Goal: Task Accomplishment & Management: Use online tool/utility

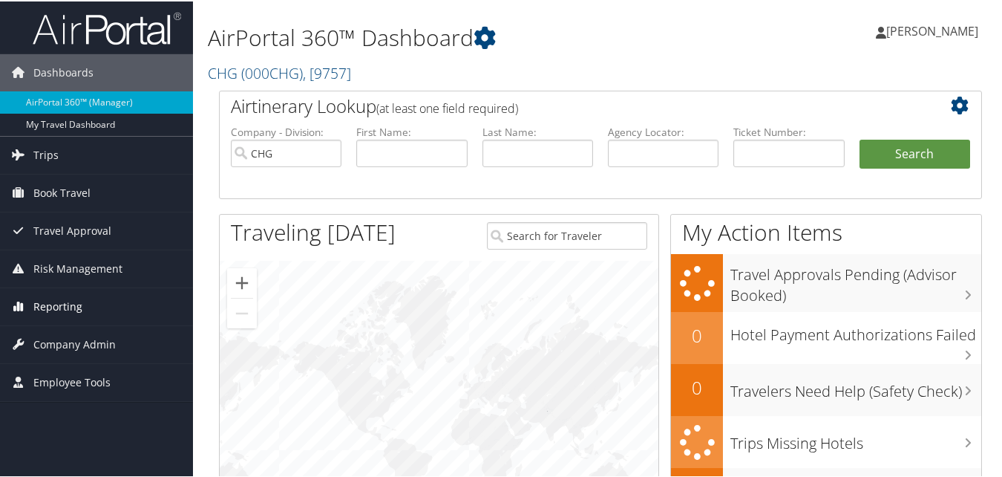
click at [50, 306] on span "Reporting" at bounding box center [57, 305] width 49 height 37
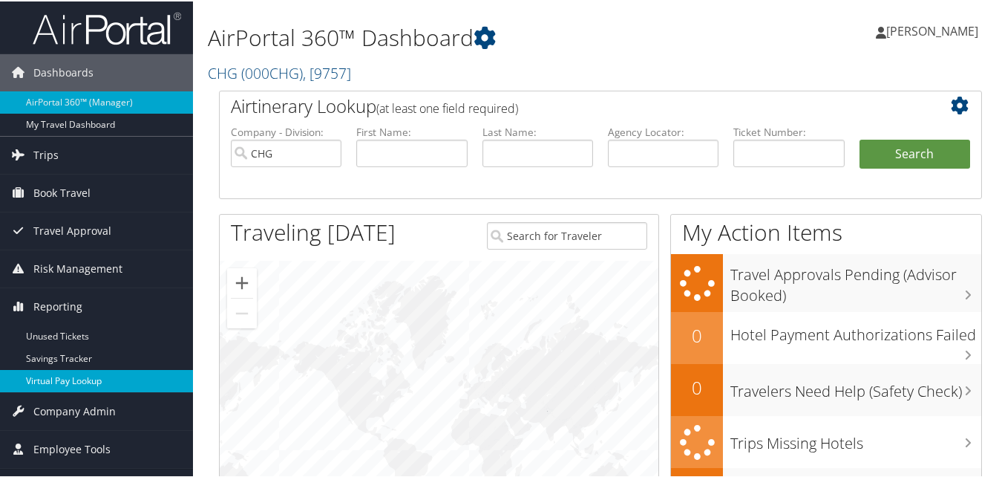
click at [73, 382] on link "Virtual Pay Lookup" at bounding box center [96, 379] width 193 height 22
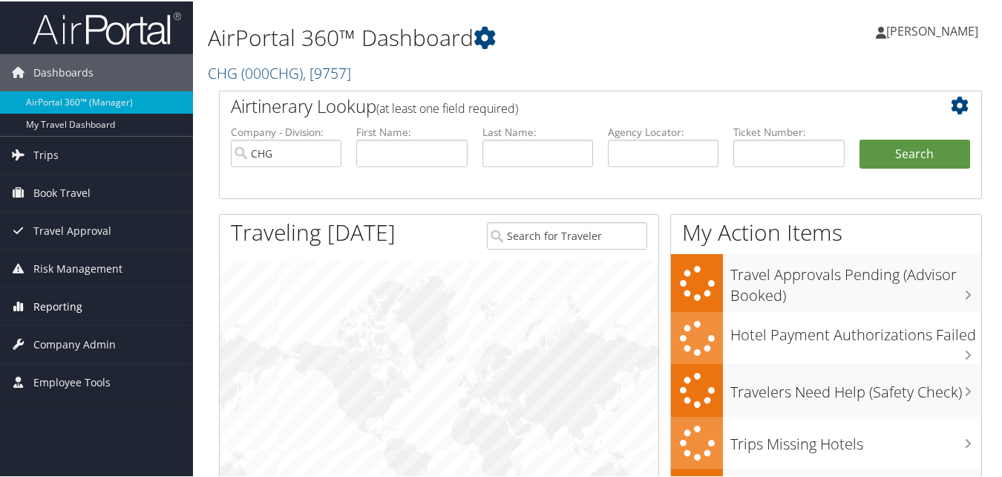
click at [65, 307] on span "Reporting" at bounding box center [57, 305] width 49 height 37
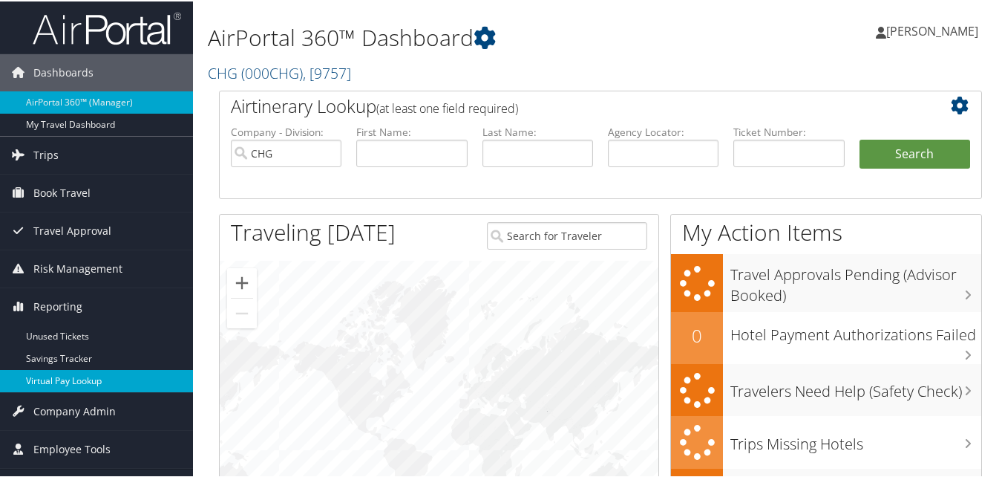
click at [59, 379] on link "Virtual Pay Lookup" at bounding box center [96, 379] width 193 height 22
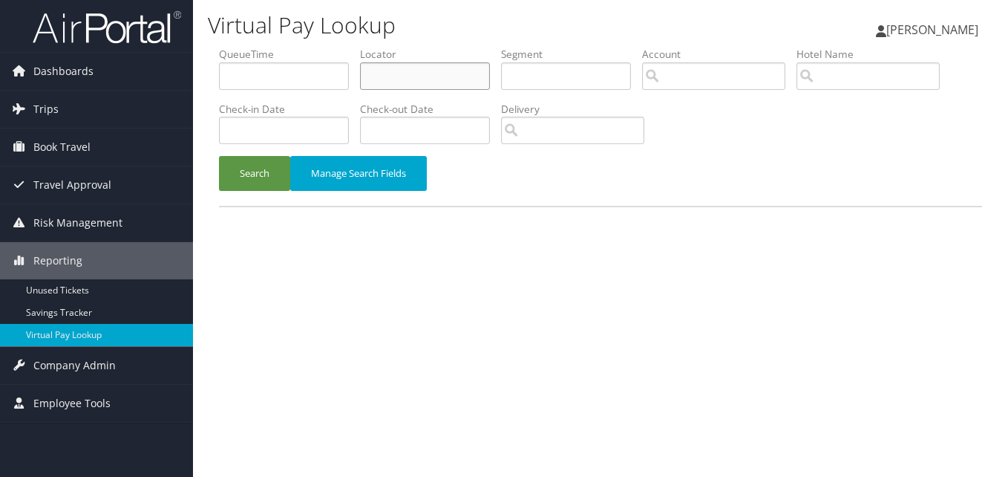
click at [411, 85] on input "text" at bounding box center [425, 75] width 130 height 27
paste input "JSUPUZ"
type input "JSUPUZ"
click at [234, 180] on button "Search" at bounding box center [254, 173] width 71 height 35
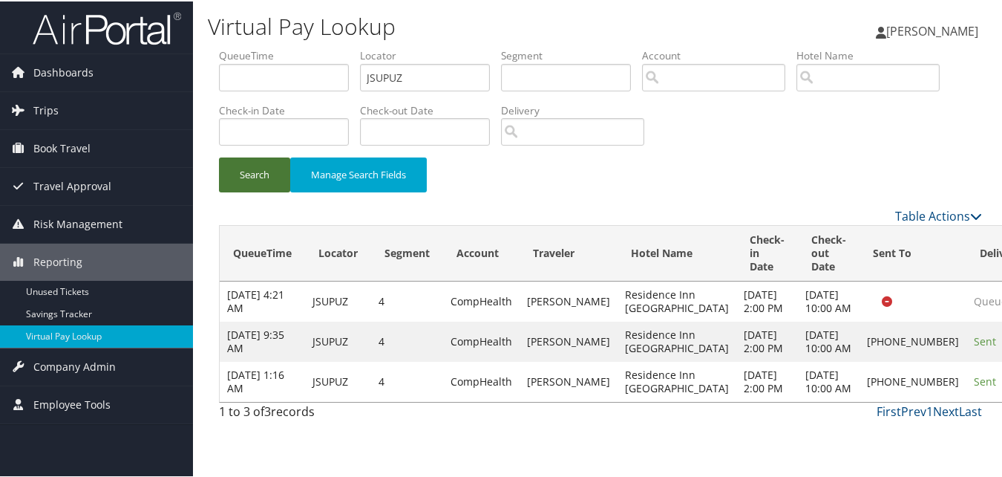
scroll to position [30, 0]
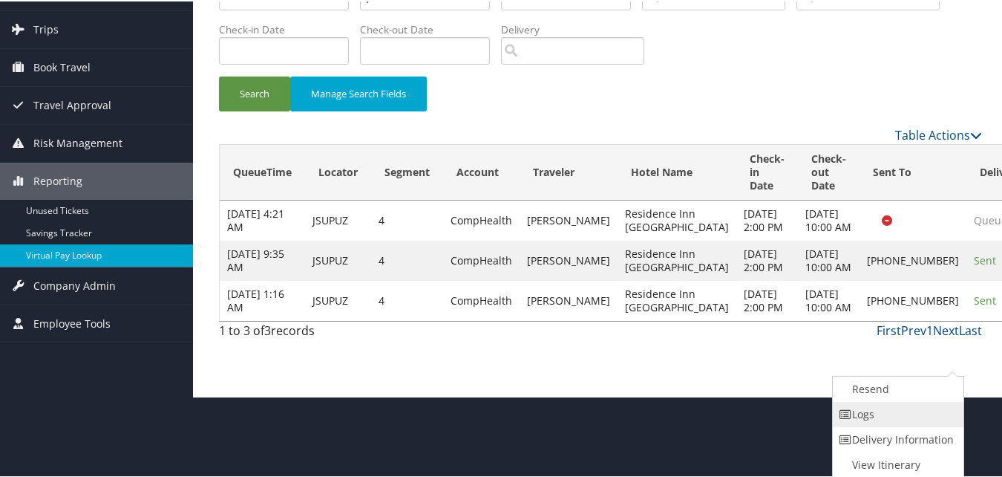
click at [881, 411] on link "Logs" at bounding box center [896, 412] width 127 height 25
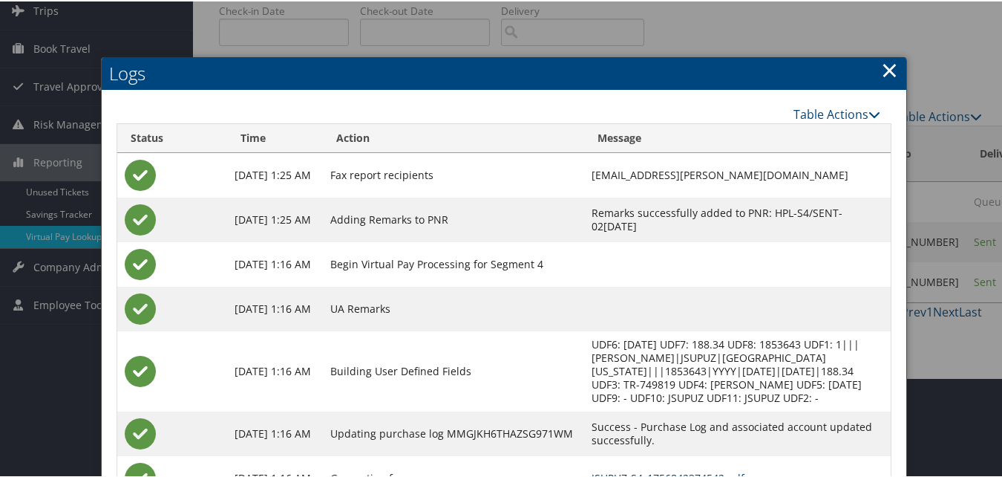
scroll to position [208, 0]
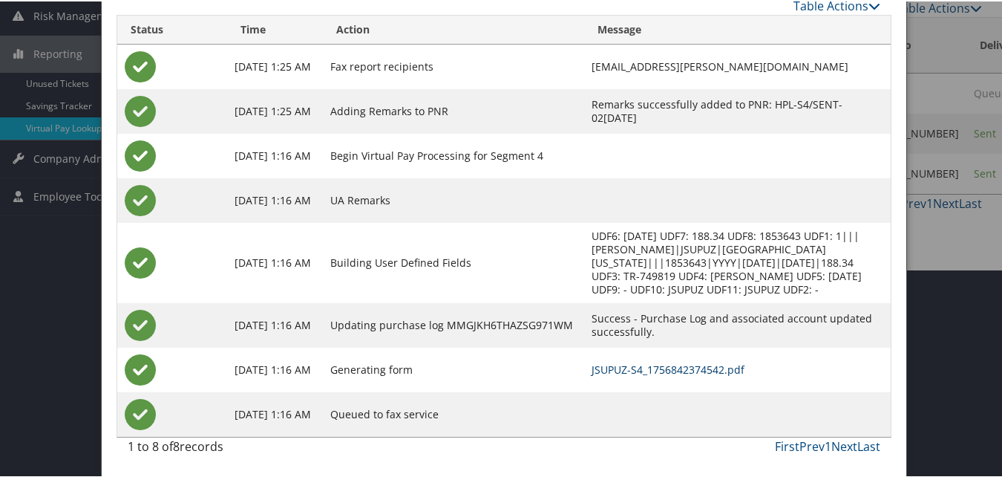
drag, startPoint x: 616, startPoint y: 367, endPoint x: 615, endPoint y: 379, distance: 11.9
click at [616, 367] on link "JSUPUZ-S4_1756842374542.pdf" at bounding box center [668, 368] width 153 height 14
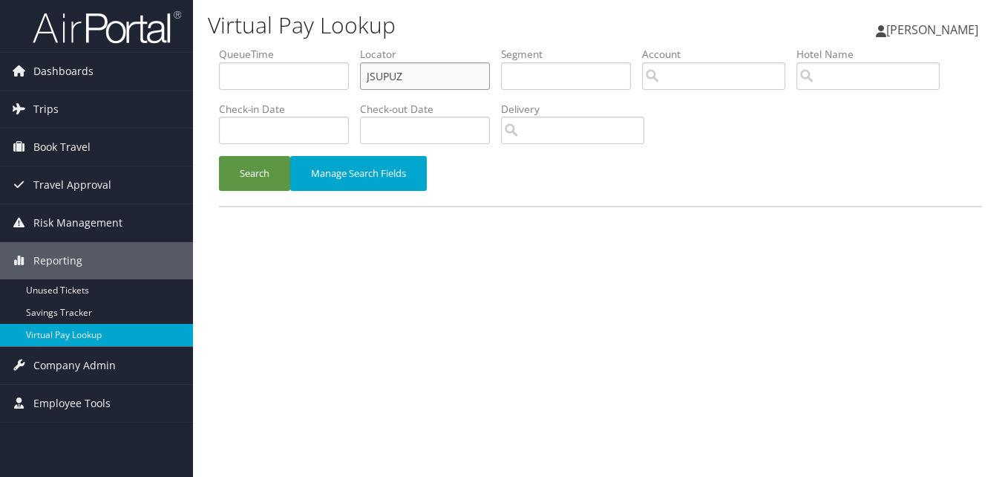
drag, startPoint x: 433, startPoint y: 80, endPoint x: 261, endPoint y: 122, distance: 177.2
click at [262, 47] on ul "QueueTime Locator JSUPUZ Segment Account Traveler Hotel Name Check-in Date Chec…" at bounding box center [600, 47] width 763 height 0
paste input "UZUXZU"
type input "UZUXZU"
click at [255, 178] on button "Search" at bounding box center [254, 173] width 71 height 35
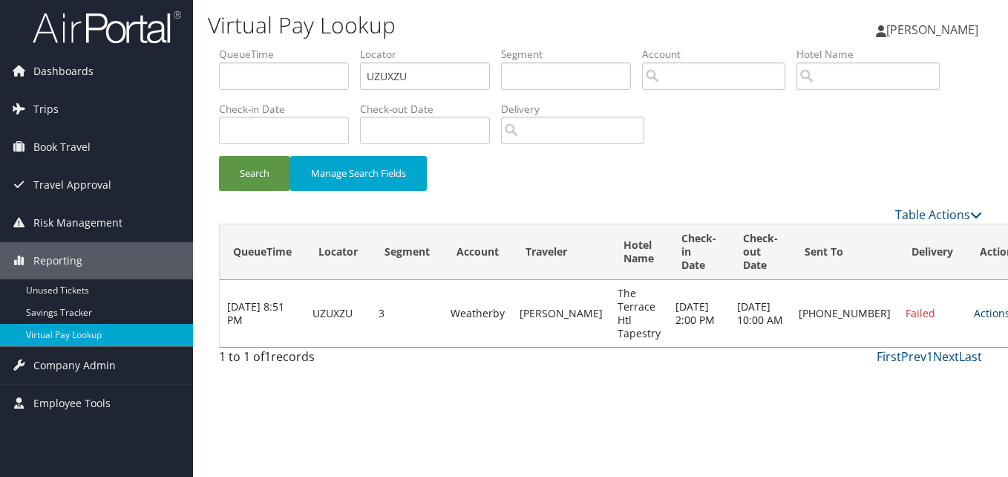
click at [974, 310] on link "Actions" at bounding box center [997, 313] width 47 height 14
click at [888, 356] on link "Logs" at bounding box center [900, 359] width 127 height 25
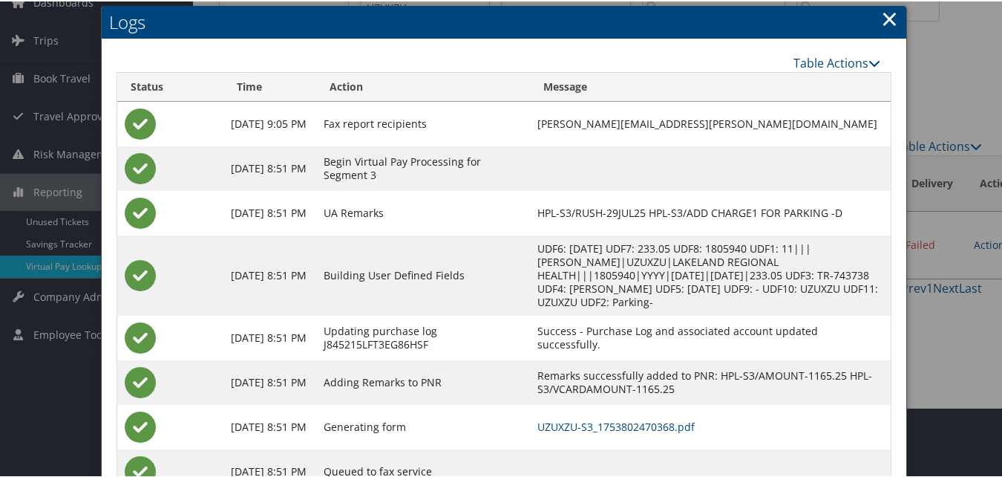
scroll to position [127, 0]
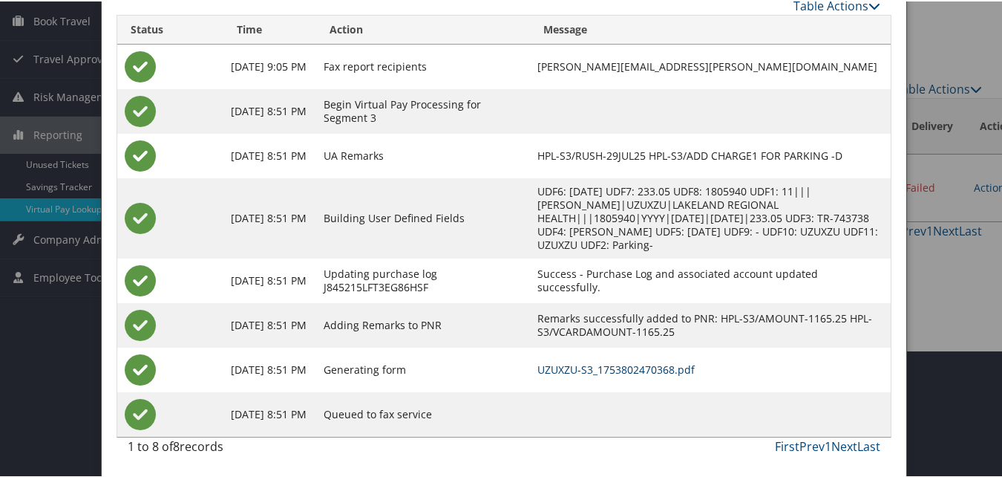
click at [610, 366] on link "UZUXZU-S3_1753802470368.pdf" at bounding box center [615, 368] width 157 height 14
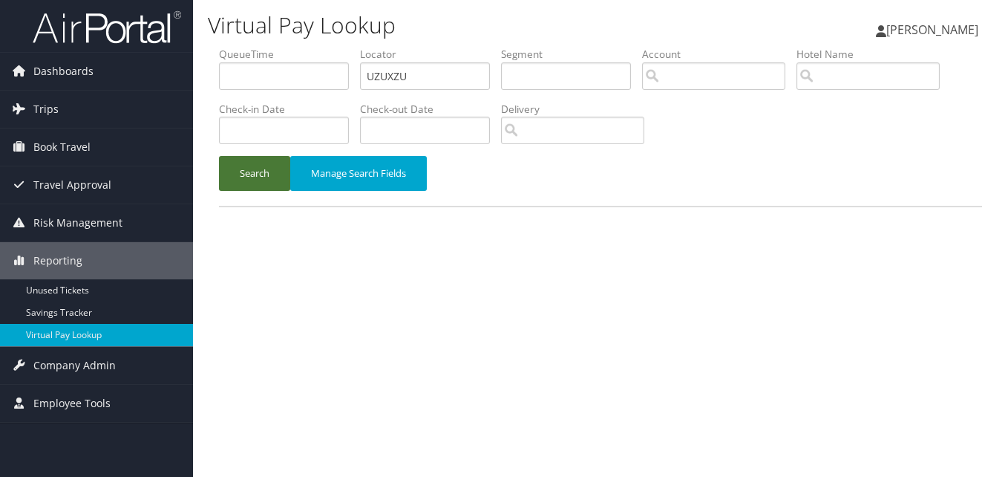
click at [241, 171] on button "Search" at bounding box center [254, 173] width 71 height 35
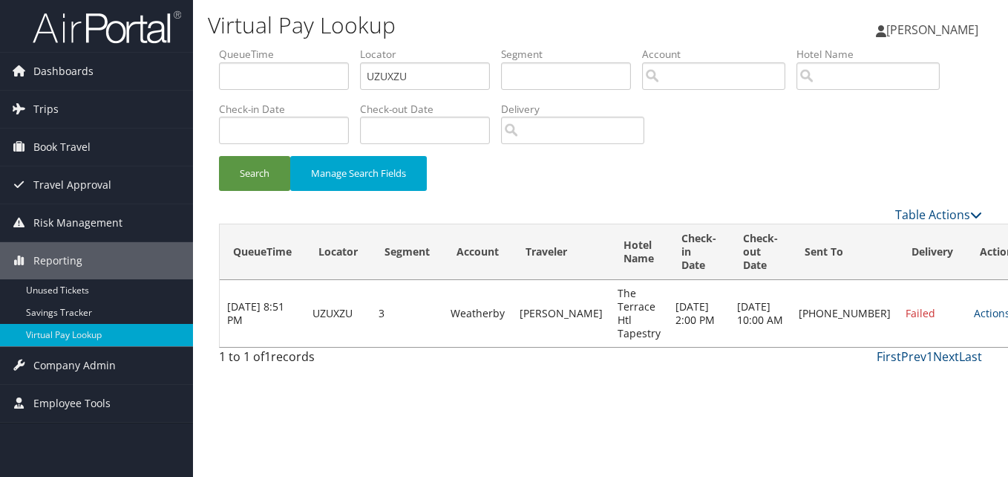
click at [966, 327] on td "Actions Resend Logs Delivery Information View Itinerary" at bounding box center [998, 313] width 65 height 67
drag, startPoint x: 929, startPoint y: 327, endPoint x: 958, endPoint y: 318, distance: 30.1
click at [974, 319] on link "Actions" at bounding box center [997, 313] width 47 height 14
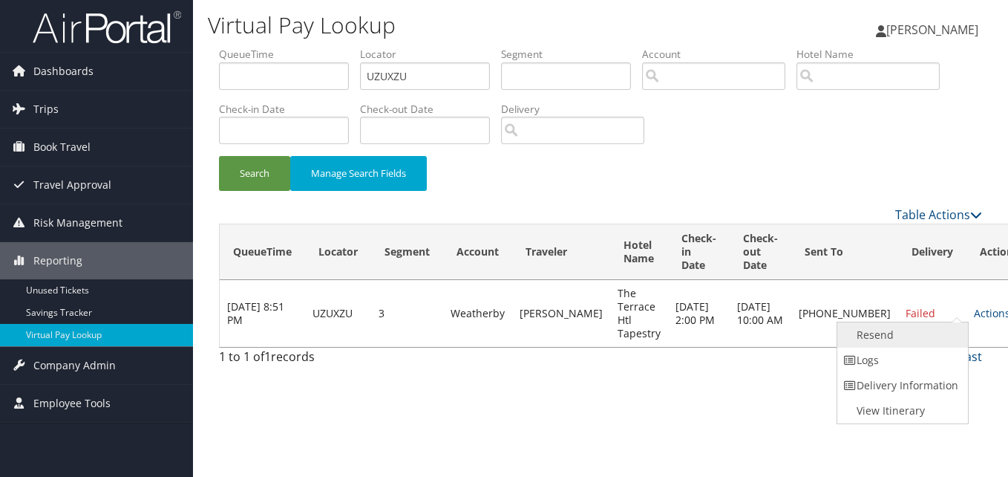
click at [874, 335] on link "Resend" at bounding box center [900, 334] width 127 height 25
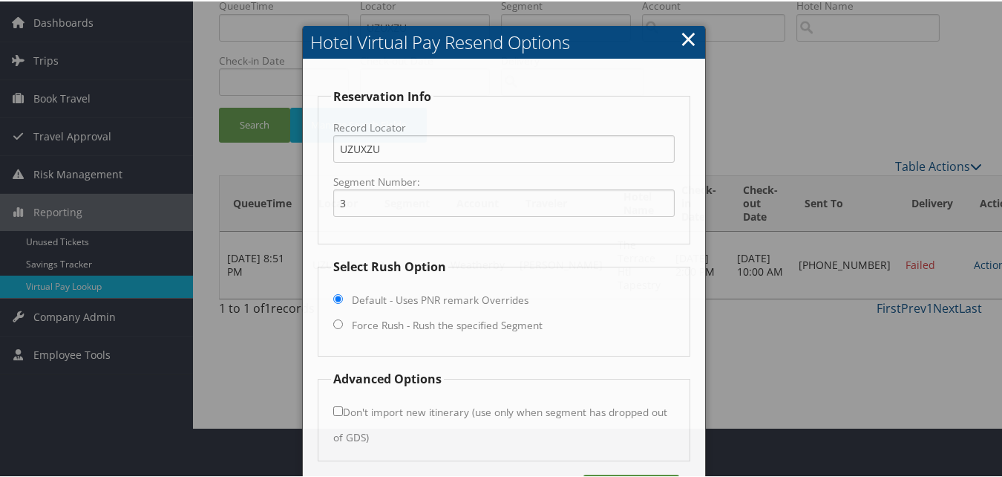
scroll to position [100, 0]
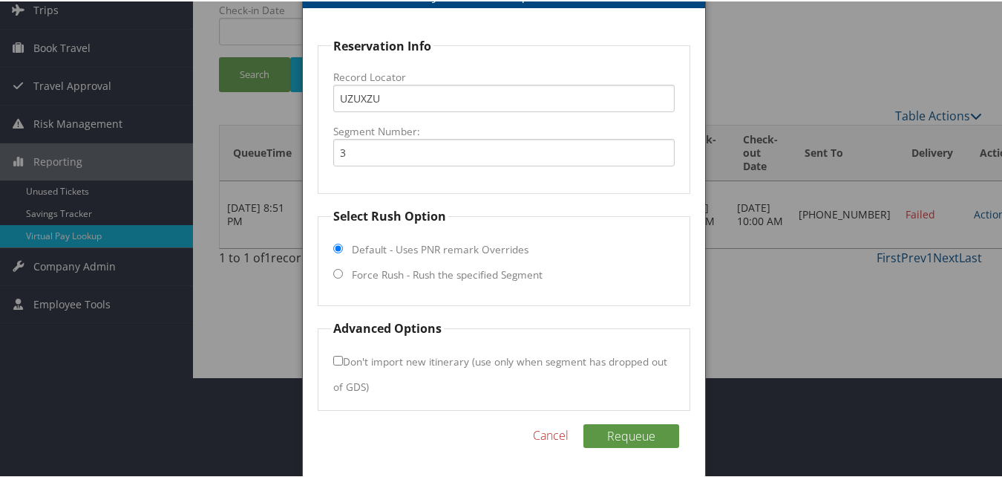
click at [416, 276] on label "Force Rush - Rush the specified Segment" at bounding box center [447, 273] width 191 height 15
click at [343, 276] on input "Force Rush - Rush the specified Segment" at bounding box center [338, 272] width 10 height 10
radio input "true"
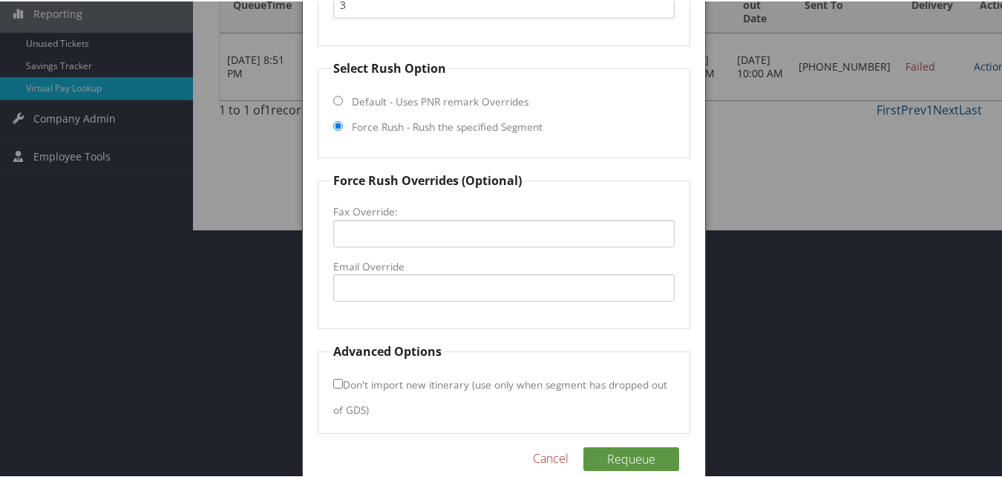
scroll to position [249, 0]
click at [406, 289] on input "Email Override" at bounding box center [503, 285] width 341 height 27
click at [387, 280] on input "Email Override" at bounding box center [503, 285] width 341 height 27
type input "t"
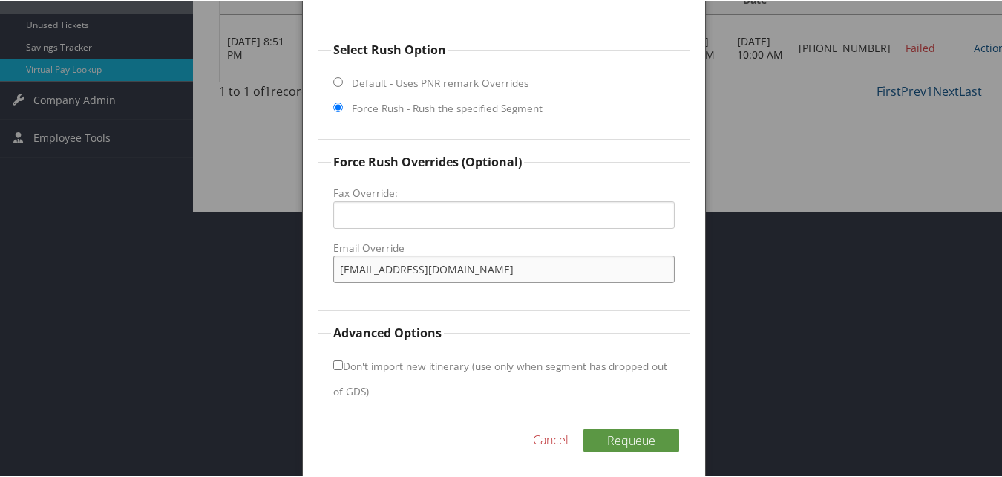
scroll to position [271, 0]
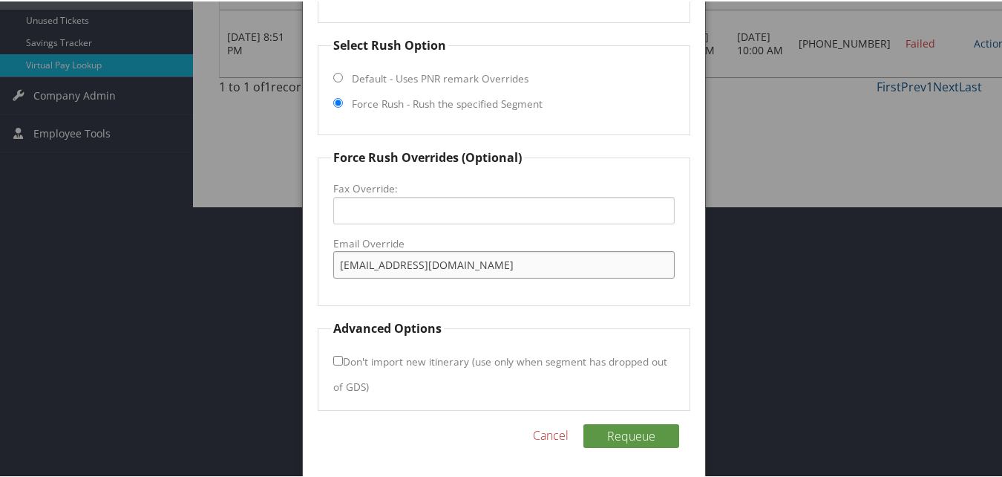
type input "theterrace@napleshotelgroup.com"
click at [331, 359] on fieldset "Advanced Options Don't import new itinerary (use only when segment has dropped …" at bounding box center [504, 363] width 372 height 91
click at [339, 360] on input "Don't import new itinerary (use only when segment has dropped out of GDS)" at bounding box center [338, 359] width 10 height 10
checkbox input "true"
click at [618, 442] on button "Requeue" at bounding box center [631, 434] width 96 height 24
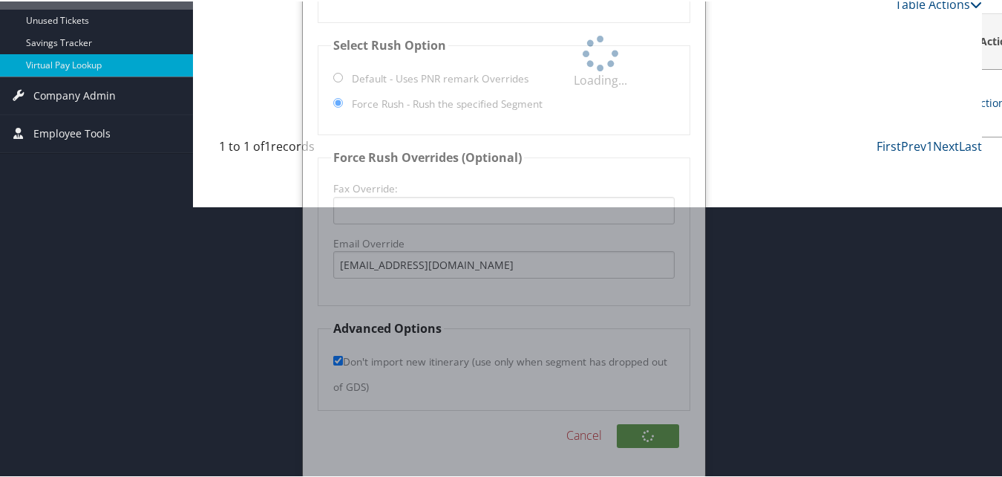
scroll to position [0, 0]
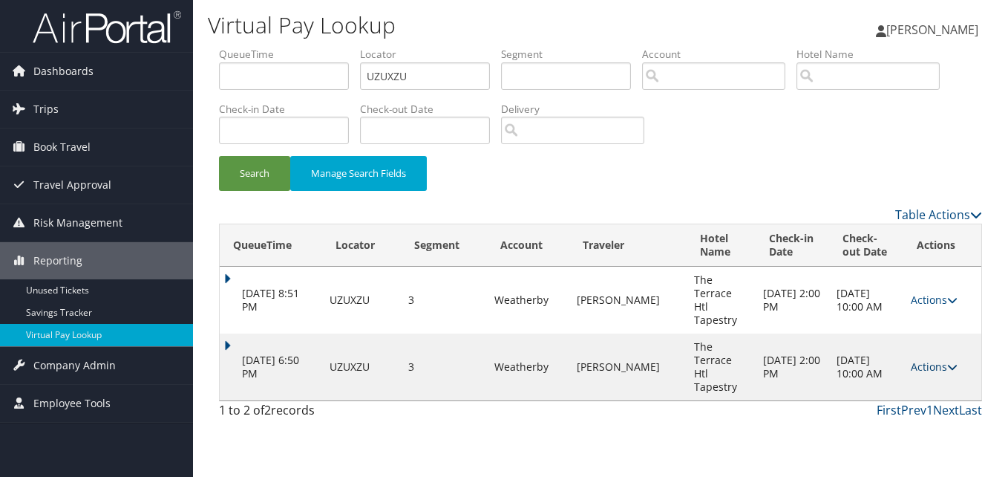
click at [926, 359] on link "Actions" at bounding box center [934, 366] width 47 height 14
click at [897, 387] on link "Logs" at bounding box center [904, 393] width 94 height 25
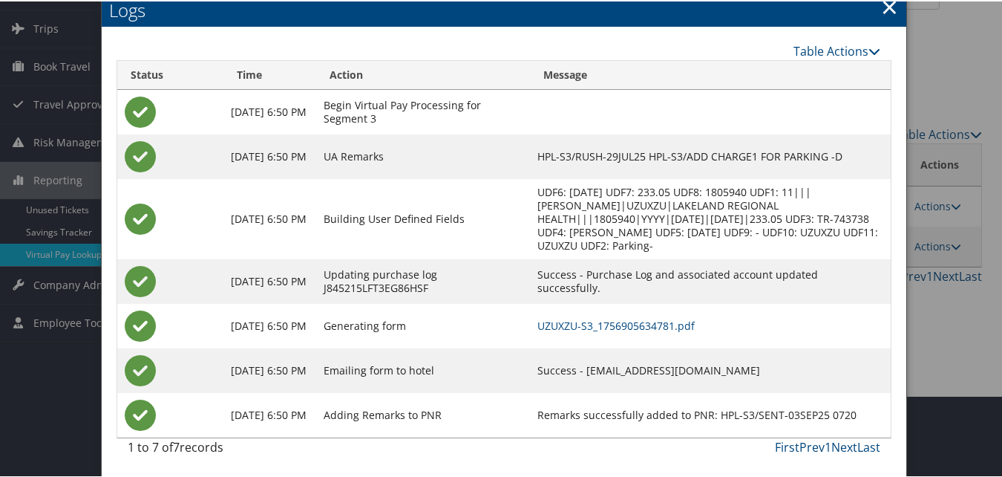
scroll to position [82, 0]
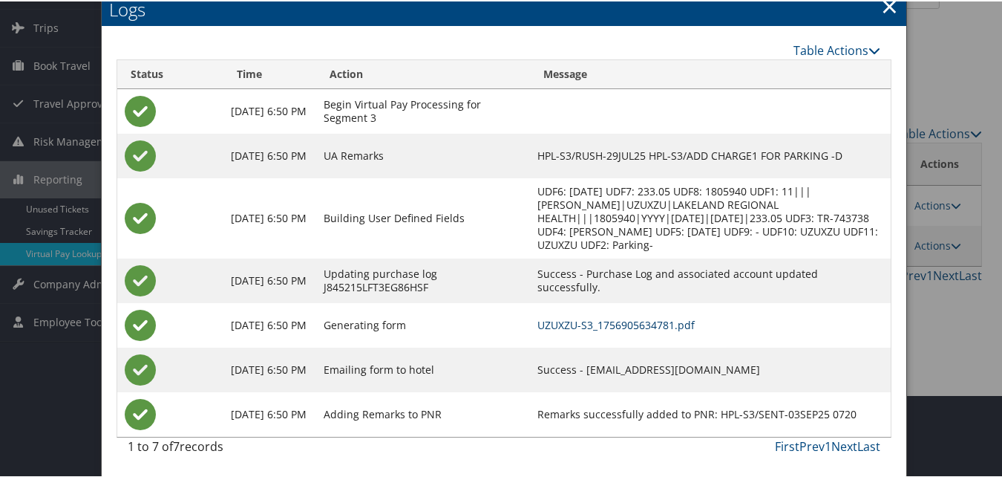
click at [614, 325] on link "UZUXZU-S3_1756905634781.pdf" at bounding box center [615, 323] width 157 height 14
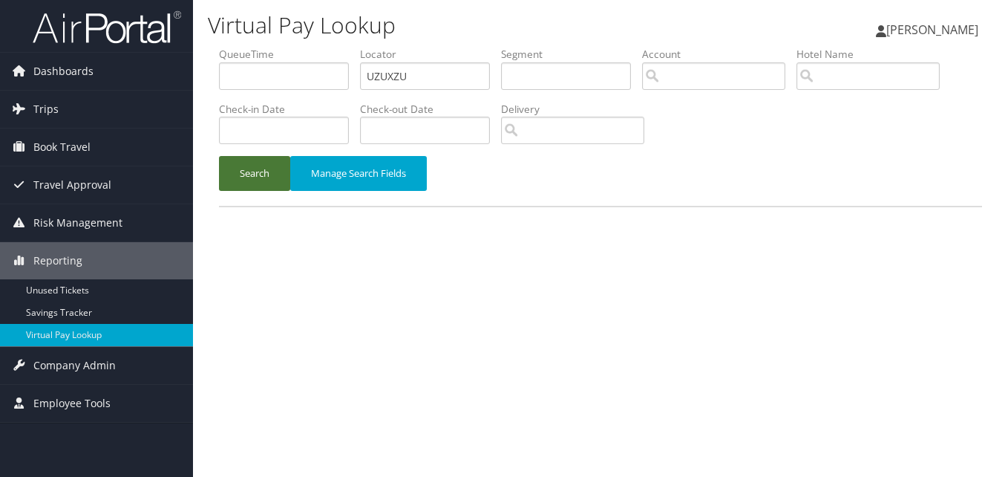
click at [254, 178] on button "Search" at bounding box center [254, 173] width 71 height 35
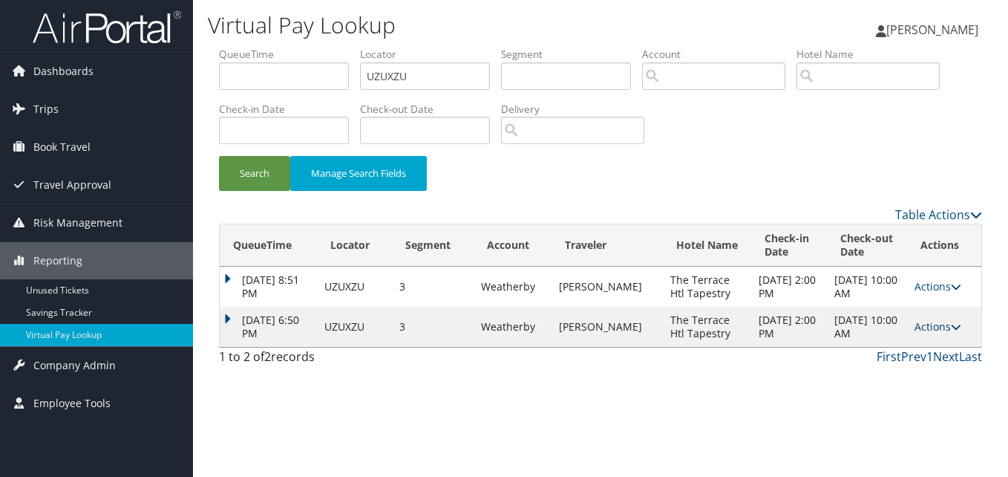
click at [917, 326] on link "Actions" at bounding box center [938, 326] width 47 height 14
click at [898, 370] on link "Logs" at bounding box center [909, 373] width 94 height 25
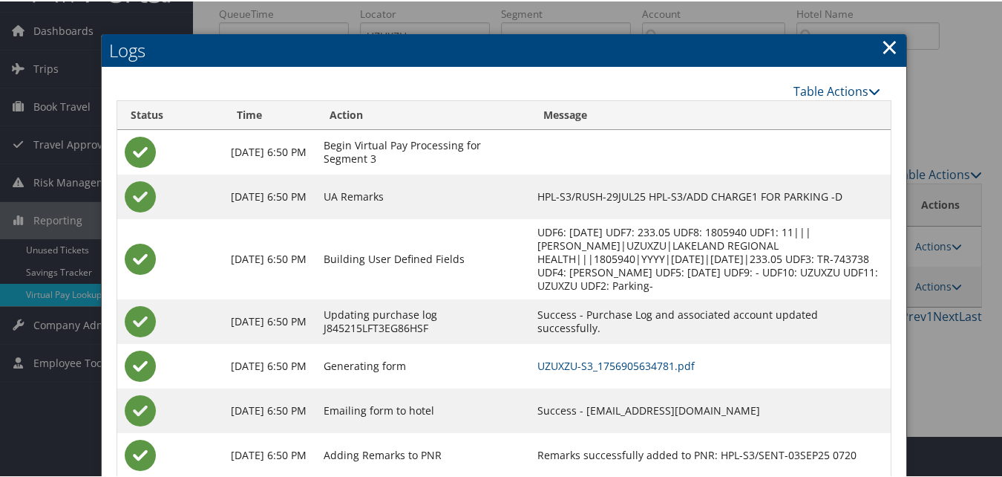
scroll to position [82, 0]
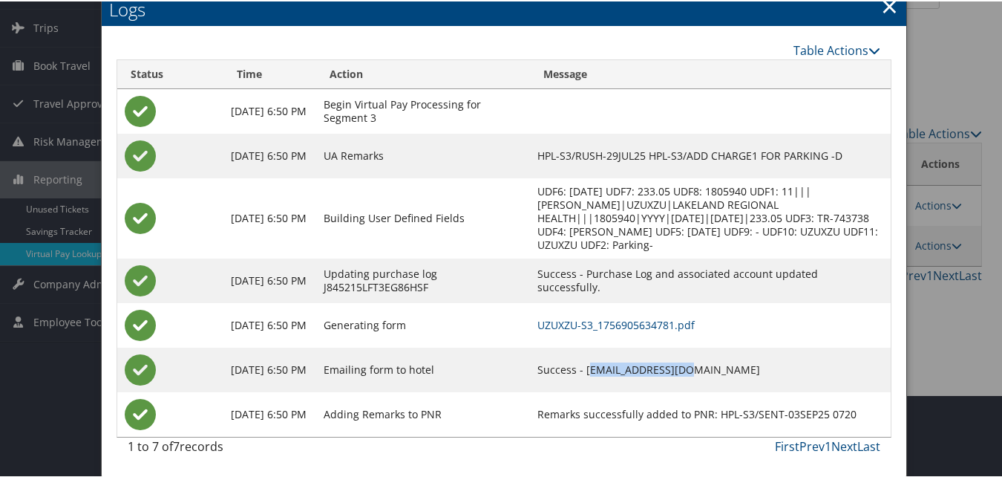
drag, startPoint x: 601, startPoint y: 364, endPoint x: 699, endPoint y: 363, distance: 97.3
click at [699, 363] on td "Success - theterrace@napleshotelgroup.com" at bounding box center [710, 368] width 361 height 45
drag, startPoint x: 699, startPoint y: 363, endPoint x: 601, endPoint y: 373, distance: 98.5
click at [601, 373] on td "Success - theterrace@napleshotelgroup.com" at bounding box center [710, 368] width 361 height 45
copy td "theterrace@napleshotelgroup.com"
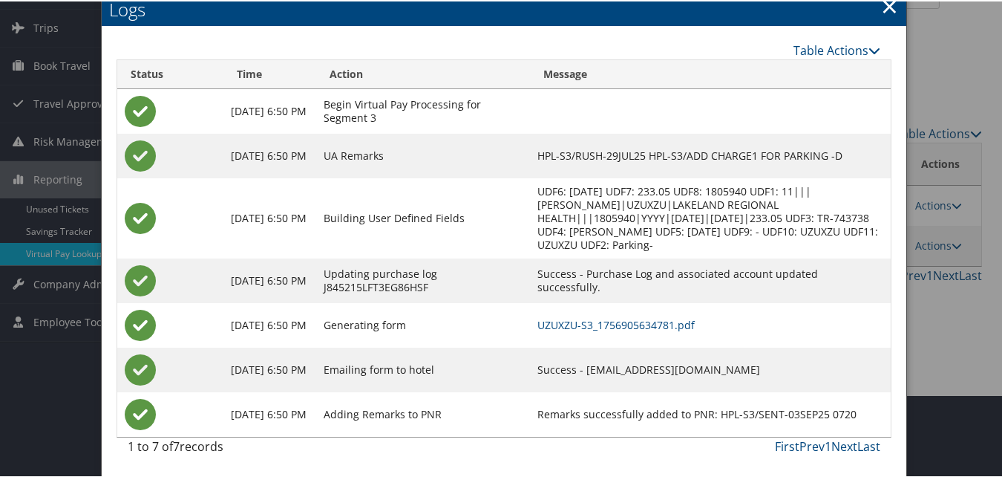
click at [881, 8] on link "×" at bounding box center [889, 5] width 17 height 30
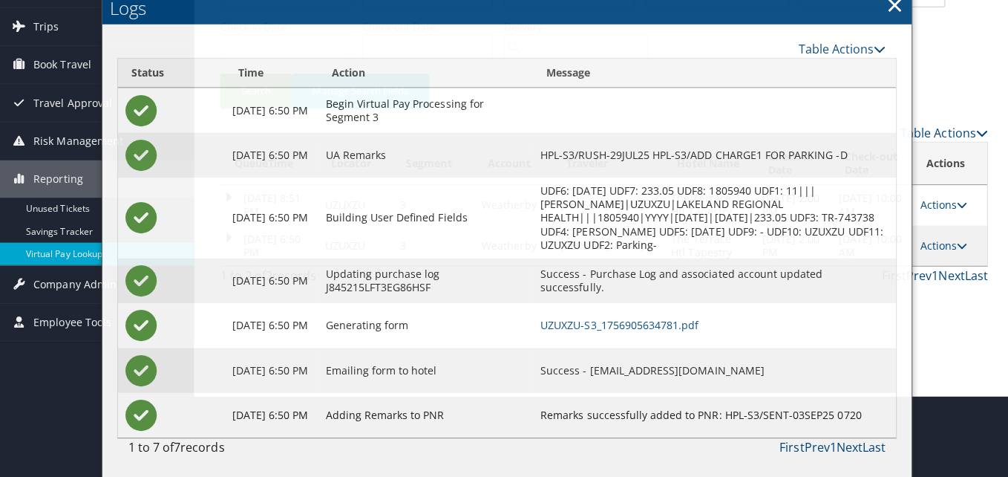
scroll to position [0, 0]
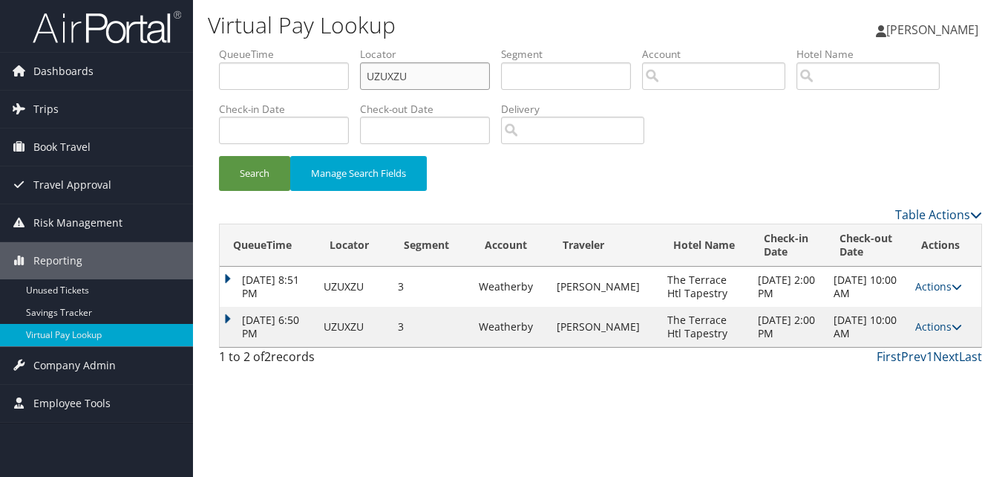
drag, startPoint x: 426, startPoint y: 77, endPoint x: 229, endPoint y: 88, distance: 197.7
click at [252, 47] on ul "QueueTime Locator UZUXZU Segment Account Traveler Hotel Name Check-in Date Chec…" at bounding box center [600, 47] width 763 height 0
paste input "GCCWWF"
type input "GCCWWF"
click at [276, 199] on div "Search Manage Search Fields" at bounding box center [600, 181] width 785 height 50
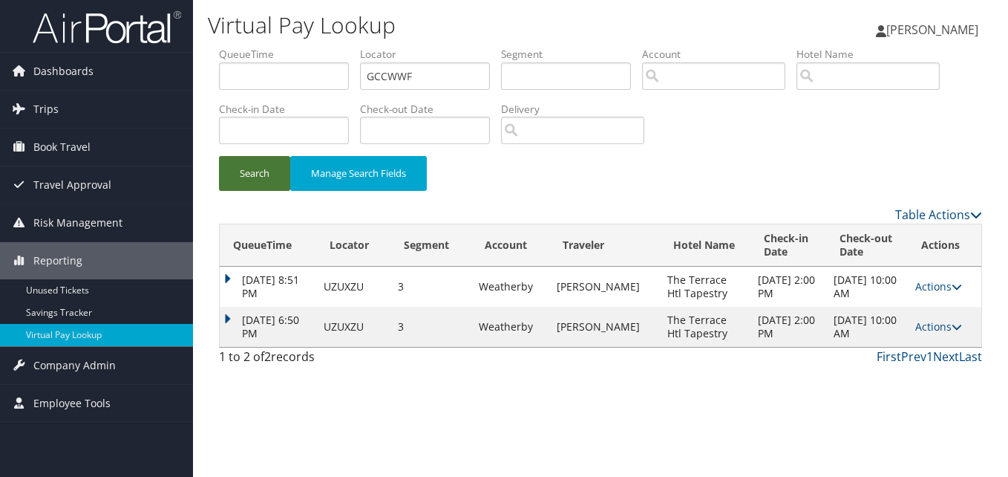
click at [265, 189] on button "Search" at bounding box center [254, 173] width 71 height 35
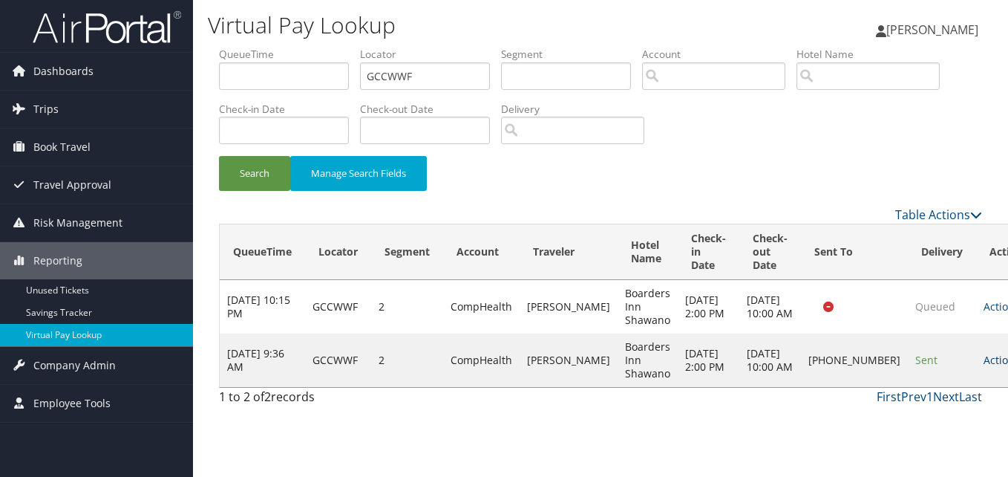
click at [1007, 365] on icon at bounding box center [1025, 360] width 10 height 10
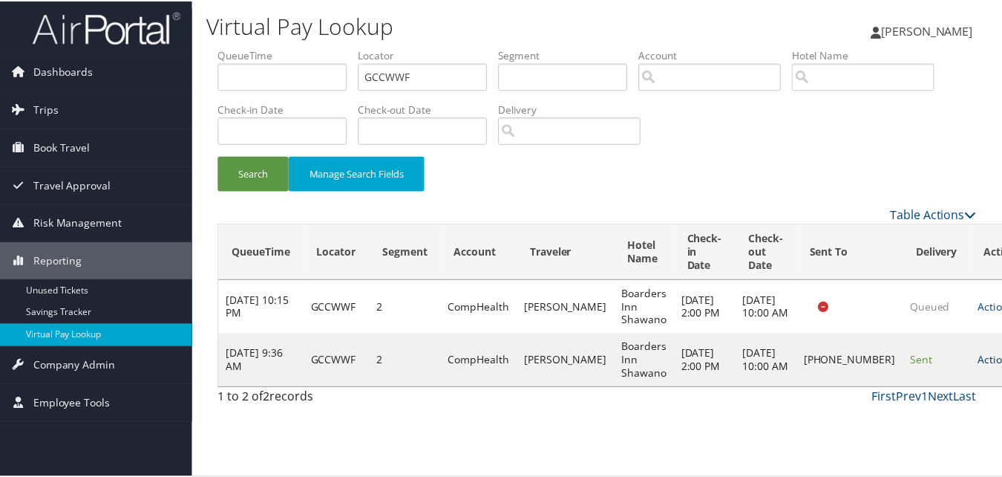
scroll to position [1, 0]
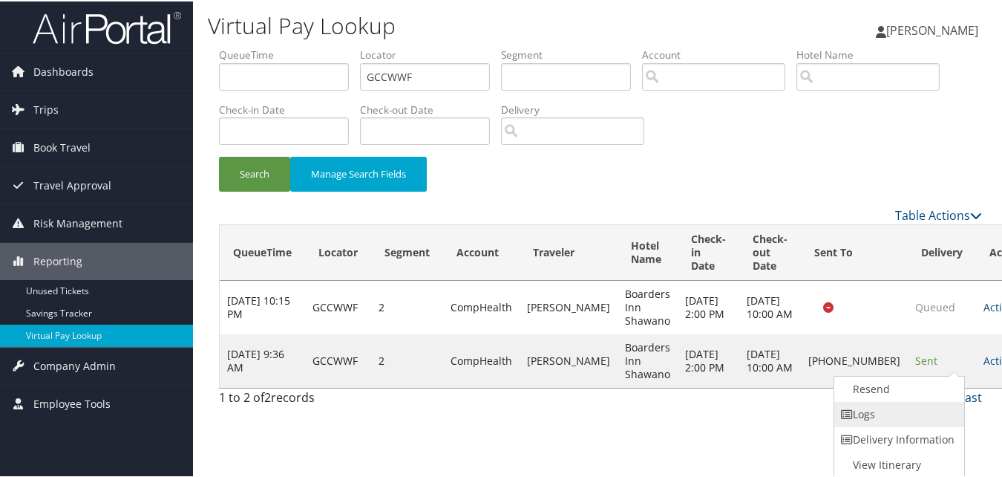
click at [877, 408] on link "Logs" at bounding box center [897, 412] width 127 height 25
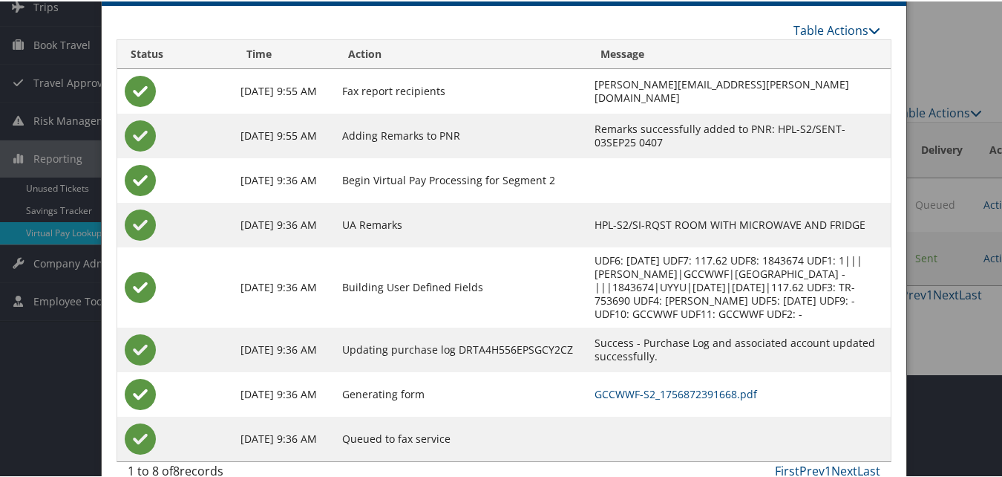
scroll to position [114, 0]
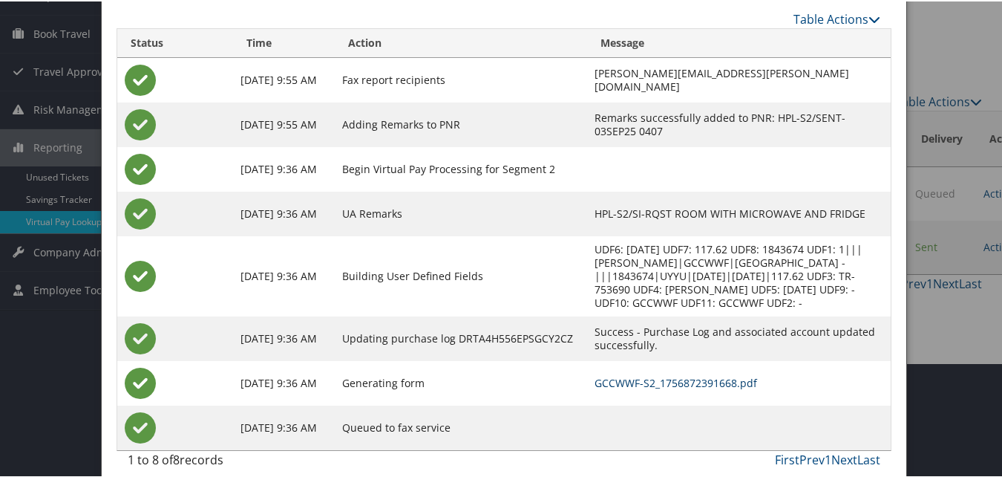
click at [595, 374] on link "GCCWWF-S2_1756872391668.pdf" at bounding box center [676, 381] width 163 height 14
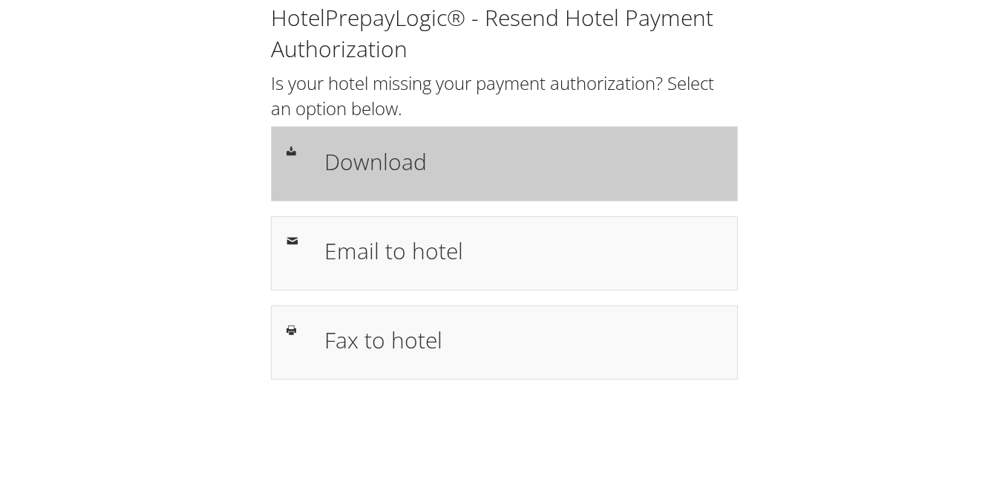
click at [387, 174] on h1 "Download" at bounding box center [523, 161] width 398 height 33
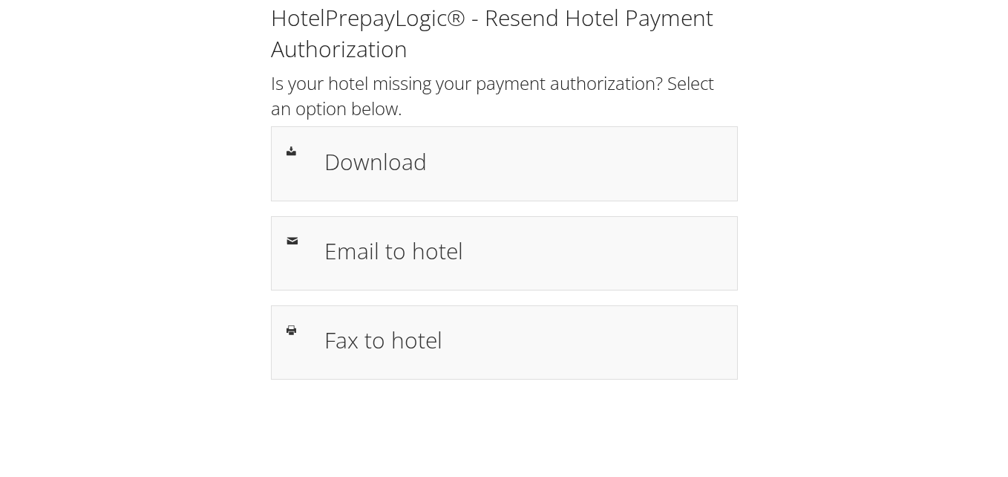
click at [353, 182] on div "Download" at bounding box center [523, 163] width 420 height 43
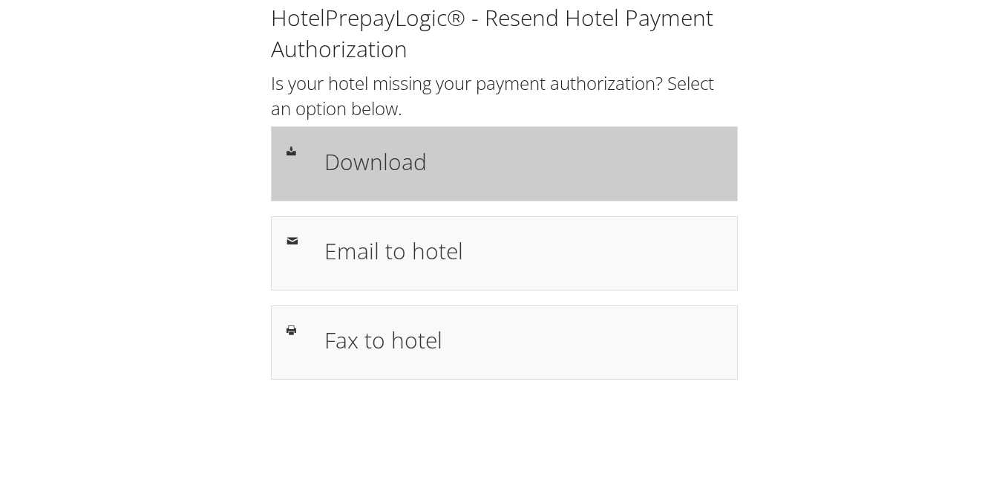
click at [398, 167] on h1 "Download" at bounding box center [523, 161] width 398 height 33
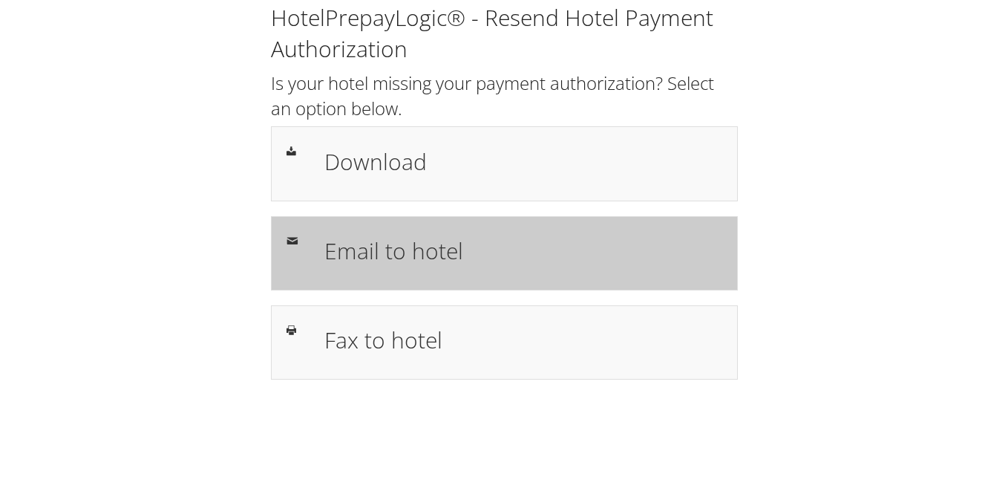
click at [382, 235] on h1 "Email to hotel" at bounding box center [523, 250] width 398 height 33
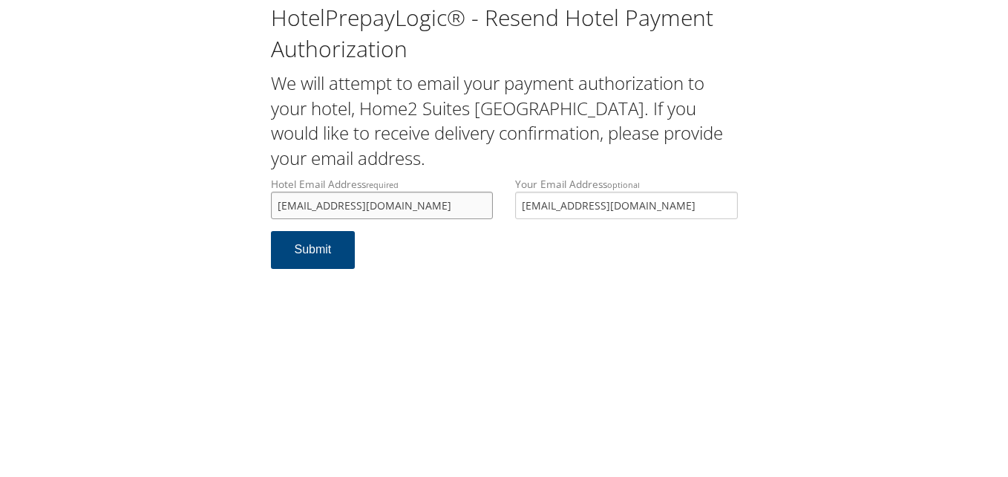
type input "[EMAIL_ADDRESS][DOMAIN_NAME]"
drag, startPoint x: 637, startPoint y: 203, endPoint x: 503, endPoint y: 220, distance: 135.4
click at [503, 220] on div "Hotel Email Address required [EMAIL_ADDRESS][DOMAIN_NAME] Hotel email address i…" at bounding box center [504, 204] width 489 height 54
click at [317, 255] on button "Submit" at bounding box center [313, 250] width 85 height 38
drag, startPoint x: 423, startPoint y: 207, endPoint x: 262, endPoint y: 212, distance: 161.1
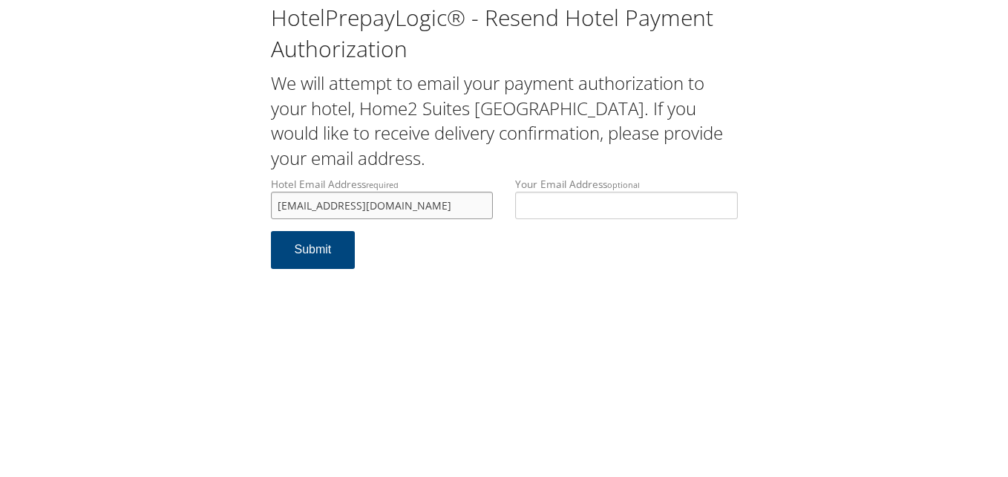
click at [262, 212] on div "Hotel Email Address required front.desk810m@gmail.com Hotel email address is re…" at bounding box center [382, 204] width 245 height 54
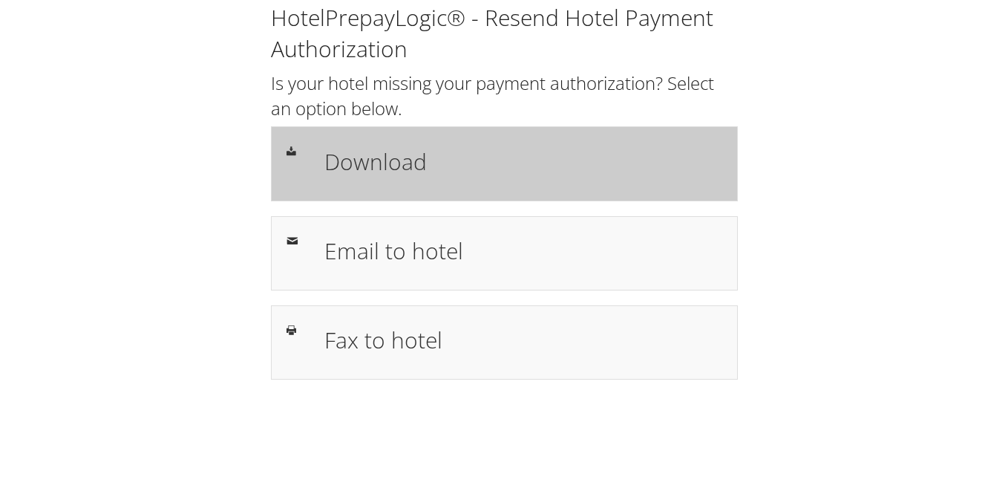
click at [365, 169] on h1 "Download" at bounding box center [523, 161] width 398 height 33
drag, startPoint x: 370, startPoint y: 166, endPoint x: 393, endPoint y: 166, distance: 23.8
click at [368, 166] on h1 "Download" at bounding box center [523, 161] width 398 height 33
click at [402, 175] on h1 "Download" at bounding box center [523, 161] width 398 height 33
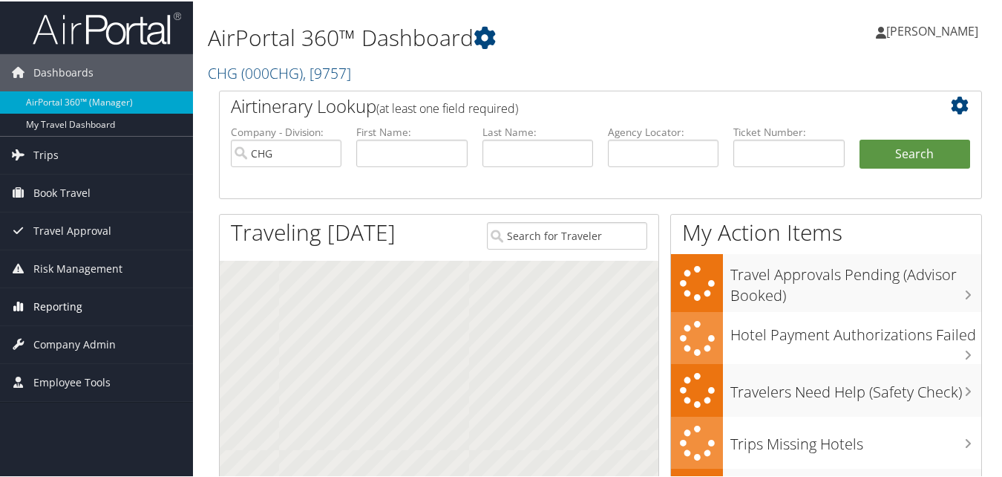
click at [56, 301] on span "Reporting" at bounding box center [57, 305] width 49 height 37
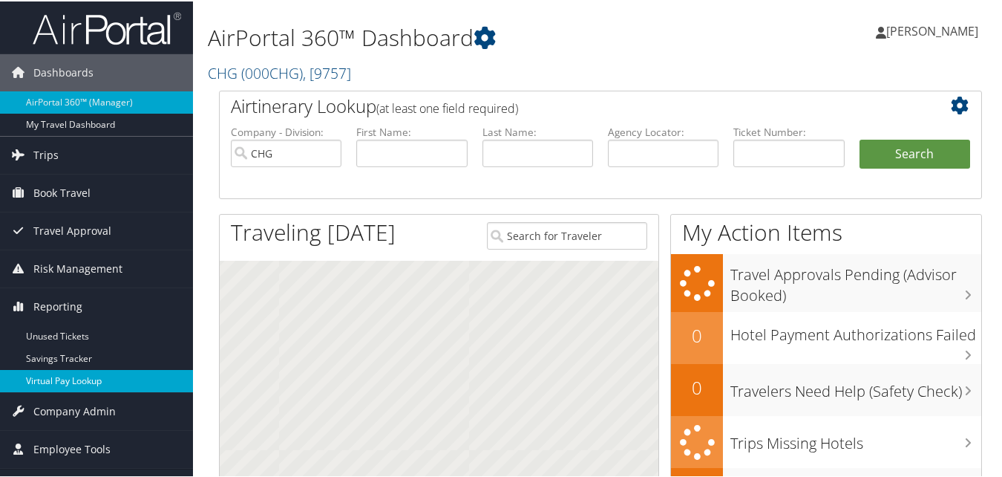
click at [67, 374] on link "Virtual Pay Lookup" at bounding box center [96, 379] width 193 height 22
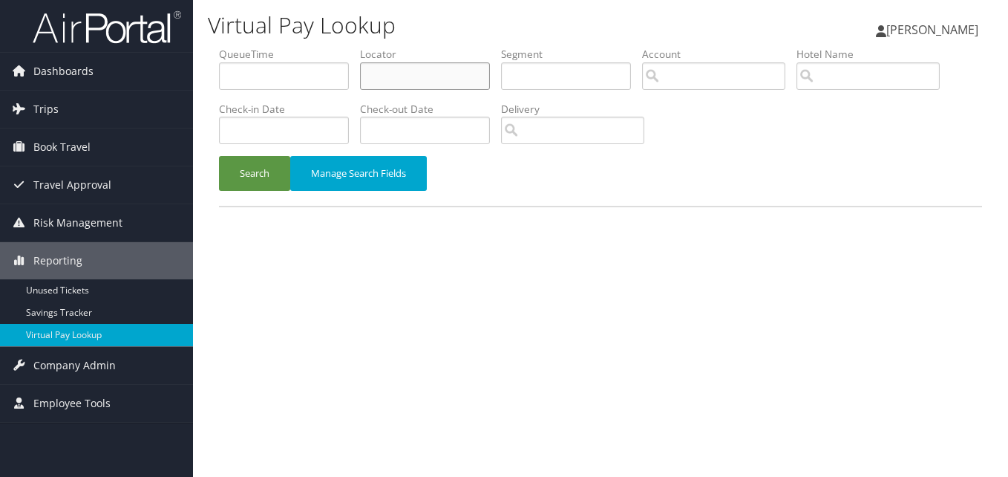
click at [431, 73] on input "text" at bounding box center [425, 75] width 130 height 27
paste input "JSUPUZ"
type input "JSUPUZ"
click at [261, 185] on button "Search" at bounding box center [254, 173] width 71 height 35
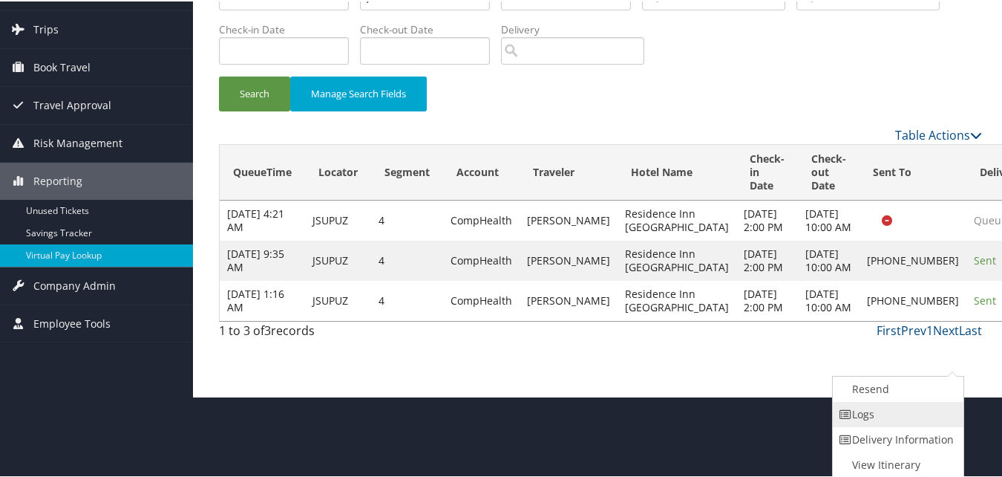
click at [892, 415] on link "Logs" at bounding box center [896, 412] width 127 height 25
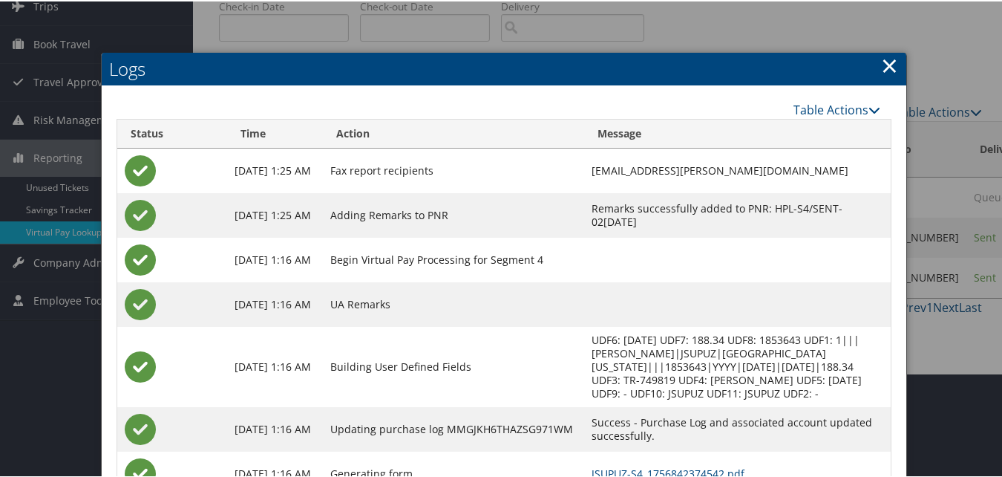
scroll to position [208, 0]
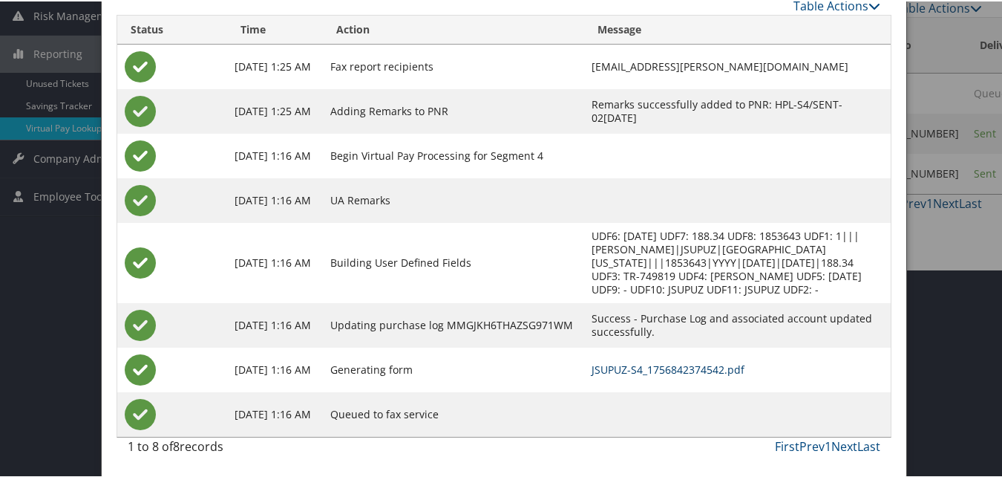
click at [648, 370] on link "JSUPUZ-S4_1756842374542.pdf" at bounding box center [668, 368] width 153 height 14
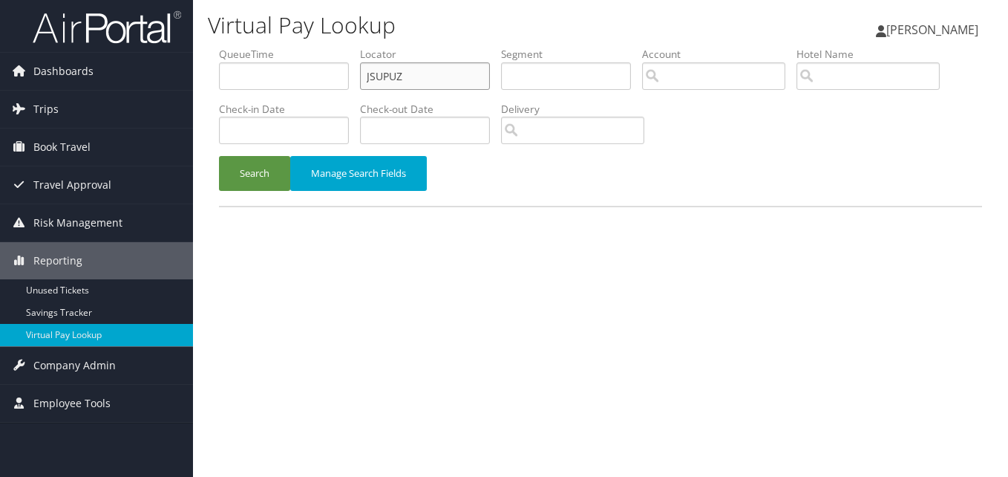
drag, startPoint x: 370, startPoint y: 90, endPoint x: 289, endPoint y: 94, distance: 80.3
click at [310, 47] on ul "QueueTime Locator JSUPUZ Segment Account Traveler Hotel Name Check-in Date Chec…" at bounding box center [600, 47] width 763 height 0
paste input "CZTJBC"
type input "CZTJBC"
click at [238, 169] on button "Search" at bounding box center [254, 173] width 71 height 35
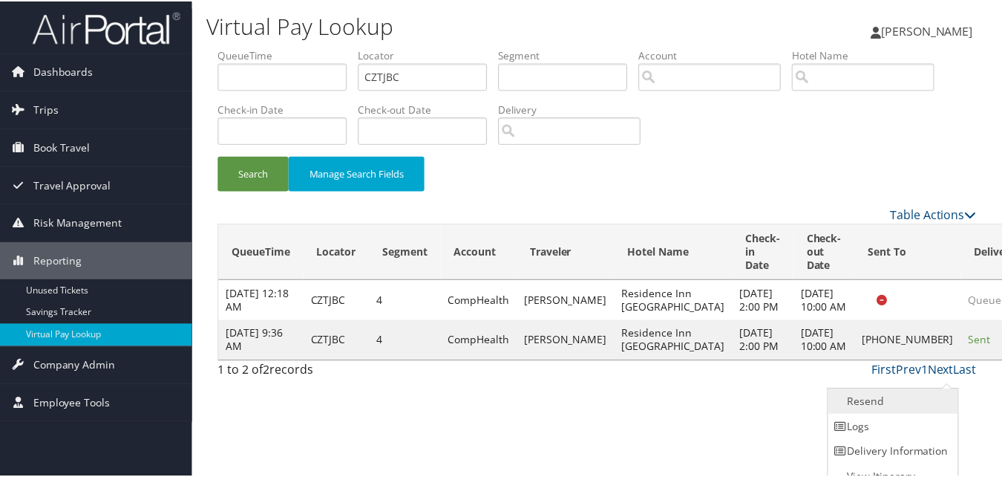
scroll to position [14, 0]
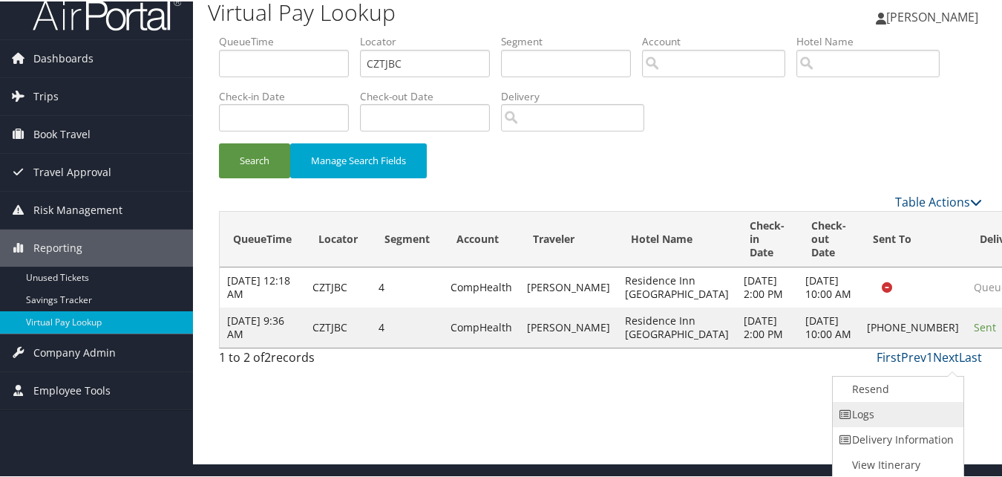
click at [866, 416] on link "Logs" at bounding box center [896, 412] width 127 height 25
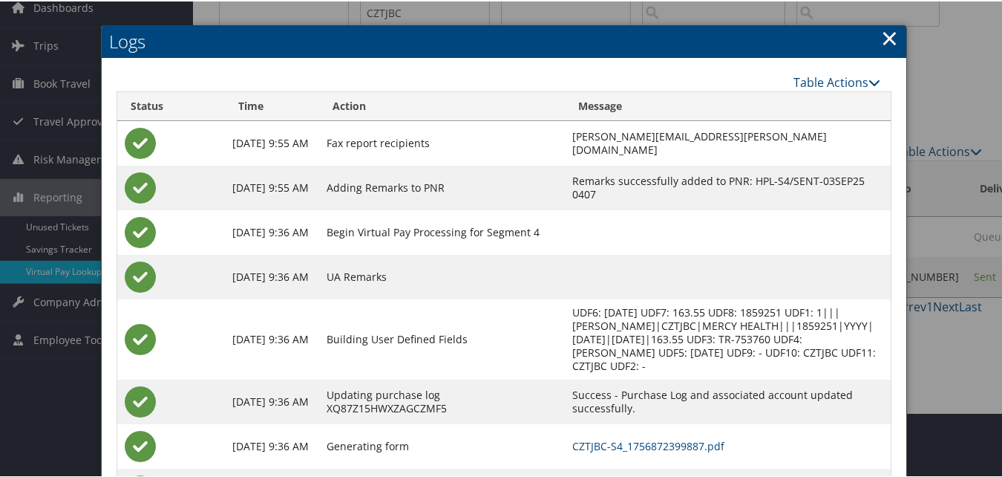
scroll to position [128, 0]
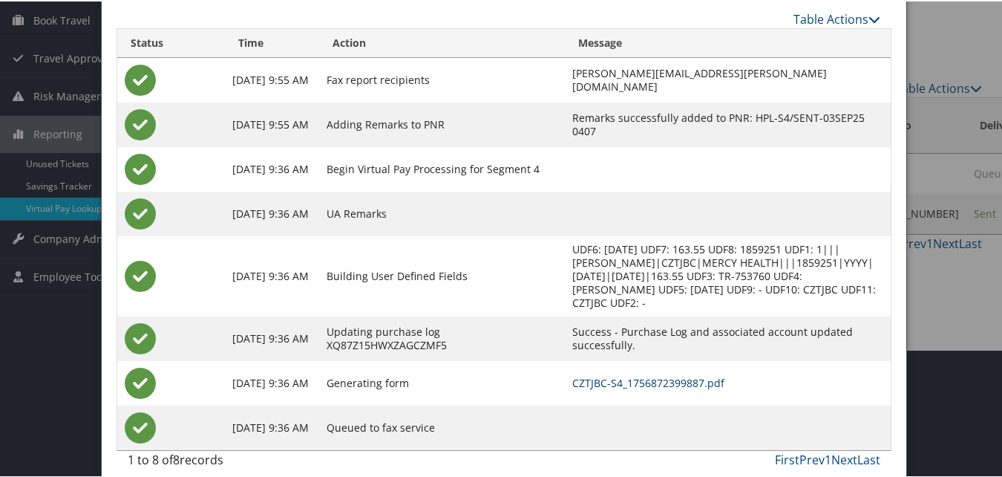
click at [601, 374] on link "CZTJBC-S4_1756872399887.pdf" at bounding box center [648, 381] width 152 height 14
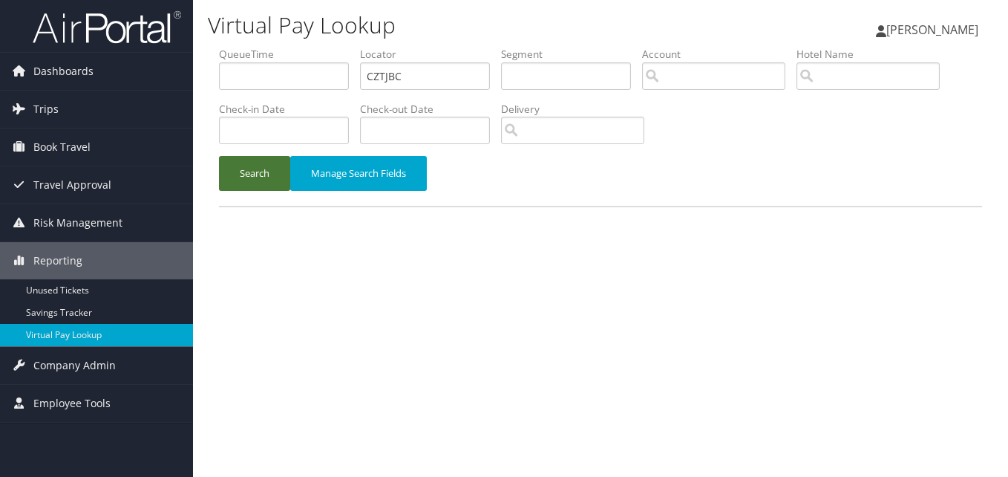
click at [237, 174] on button "Search" at bounding box center [254, 173] width 71 height 35
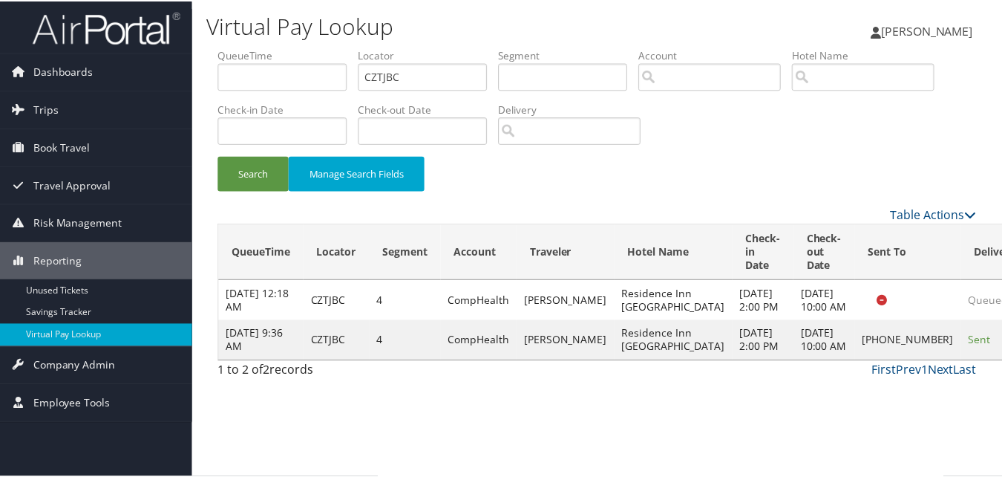
scroll to position [14, 0]
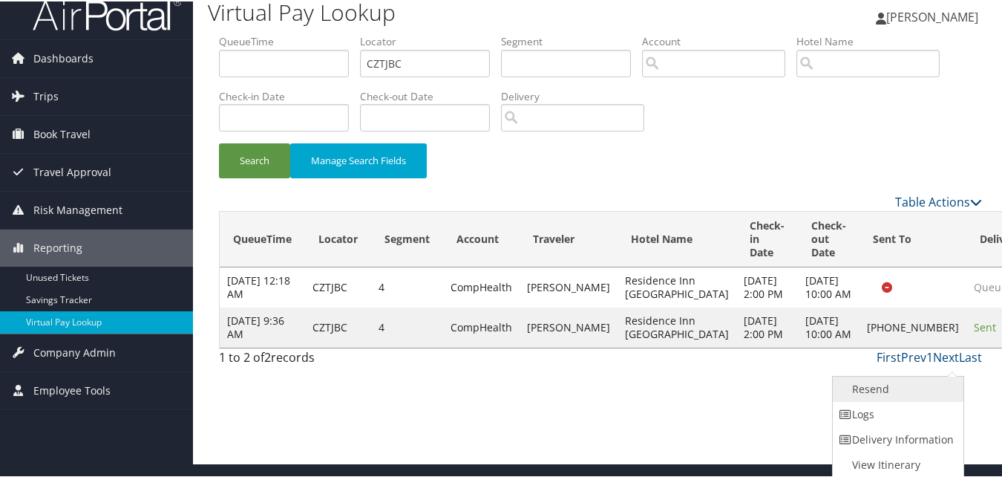
click at [872, 381] on link "Resend" at bounding box center [896, 387] width 127 height 25
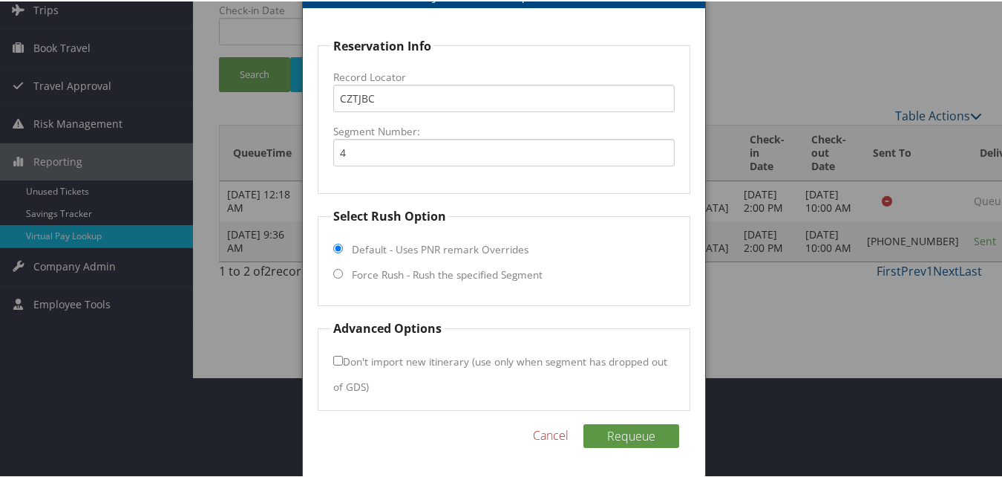
click at [411, 276] on label "Force Rush - Rush the specified Segment" at bounding box center [447, 273] width 191 height 15
click at [343, 276] on input "Force Rush - Rush the specified Segment" at bounding box center [338, 272] width 10 height 10
radio input "true"
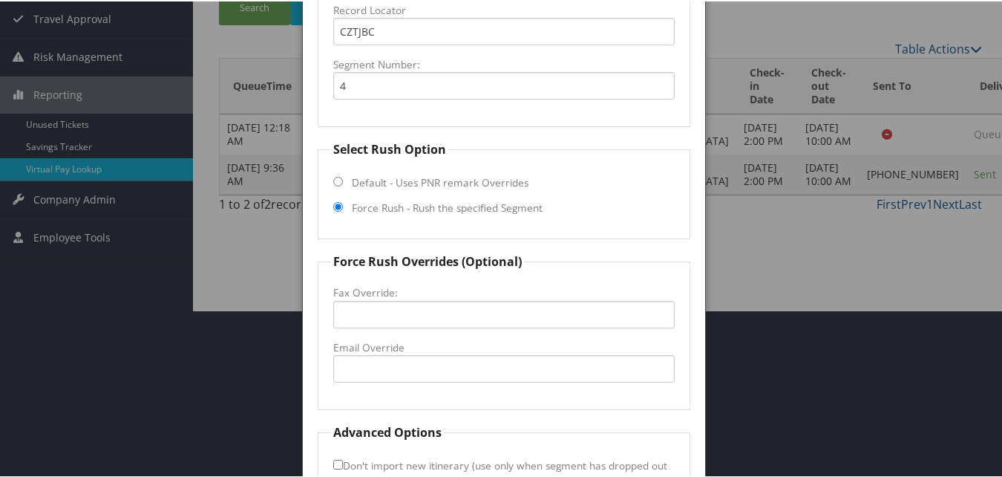
scroll to position [271, 0]
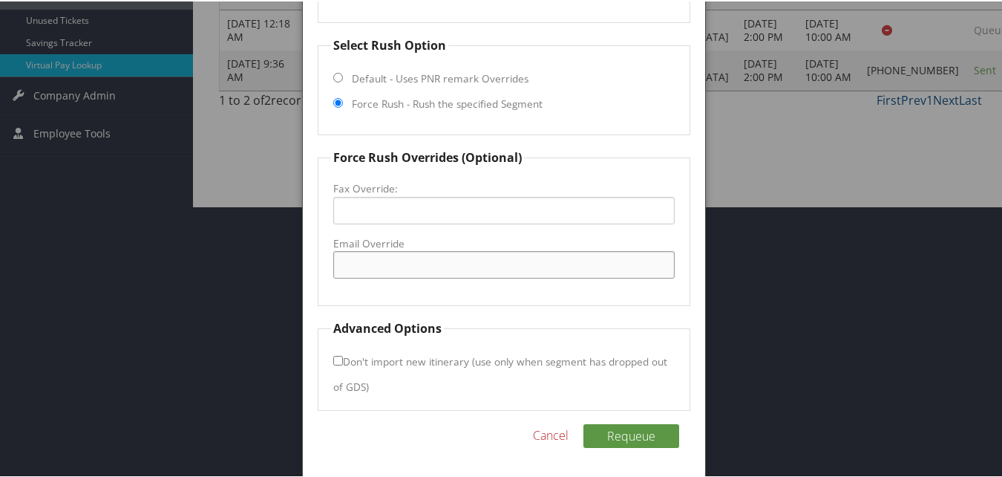
click at [392, 266] on input "Email Override" at bounding box center [503, 262] width 341 height 27
click at [421, 267] on input "Email Override" at bounding box center [503, 262] width 341 height 27
type input "frontoffice@residencepaducah.com"
click at [337, 361] on input "Don't import new itinerary (use only when segment has dropped out of GDS)" at bounding box center [338, 359] width 10 height 10
checkbox input "true"
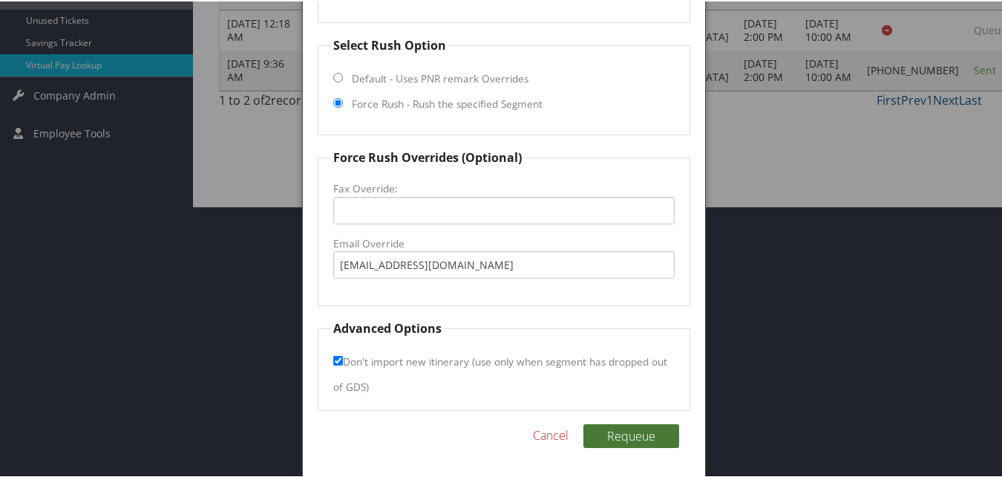
click at [637, 442] on button "Requeue" at bounding box center [631, 434] width 96 height 24
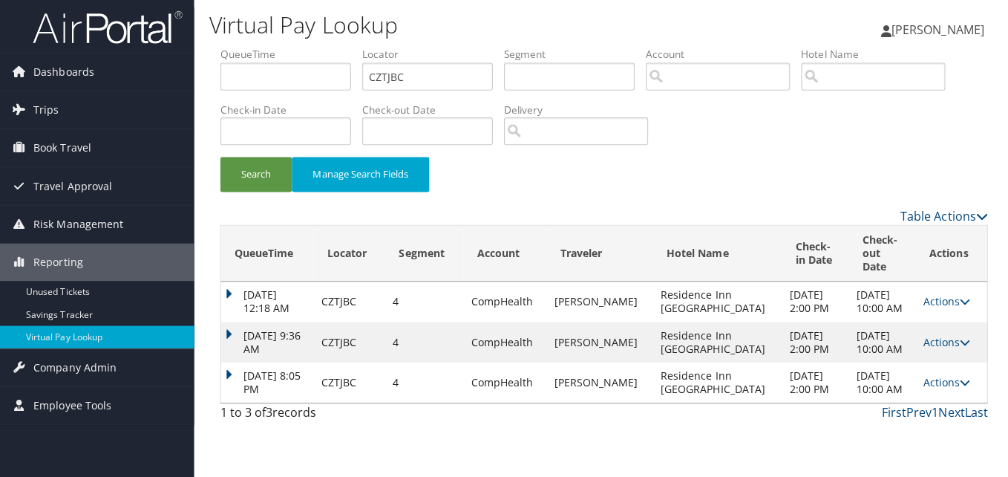
scroll to position [0, 0]
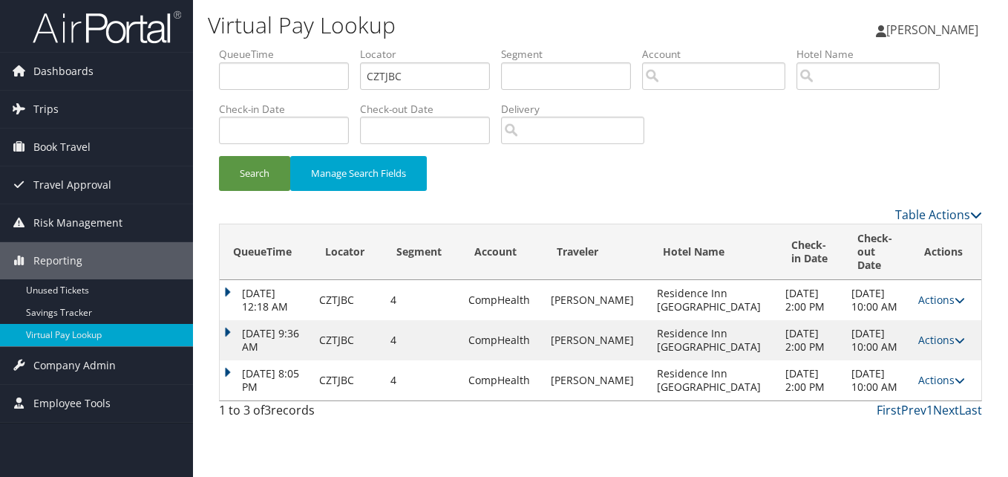
click at [955, 385] on icon at bounding box center [960, 380] width 10 height 10
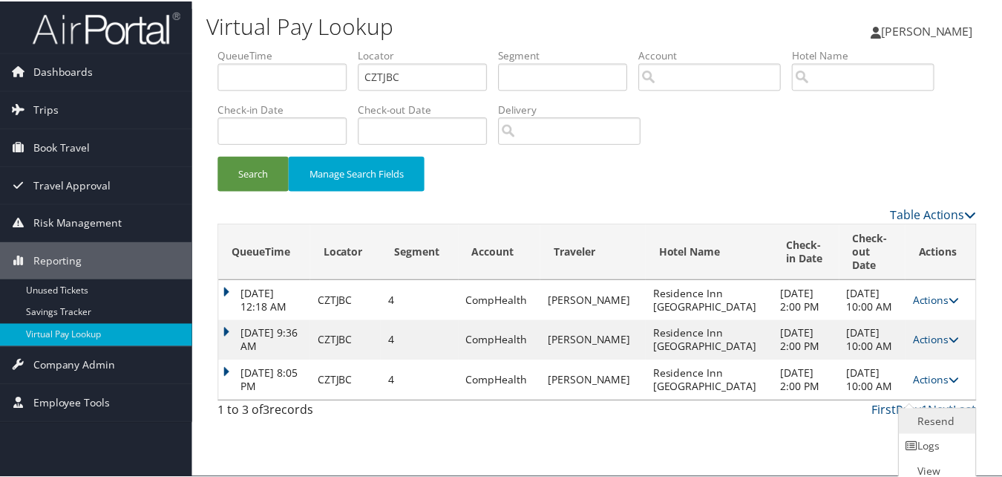
scroll to position [22, 0]
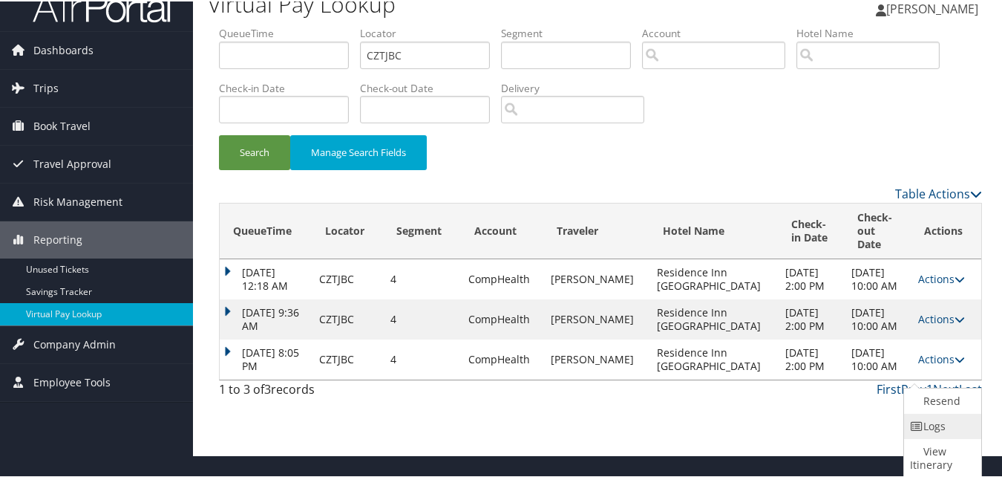
click at [934, 429] on link "Logs" at bounding box center [940, 424] width 73 height 25
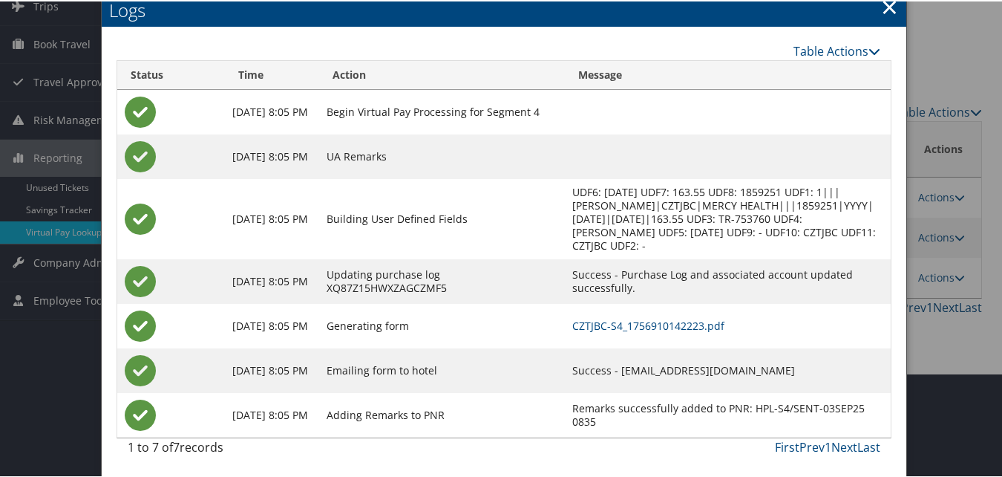
scroll to position [105, 0]
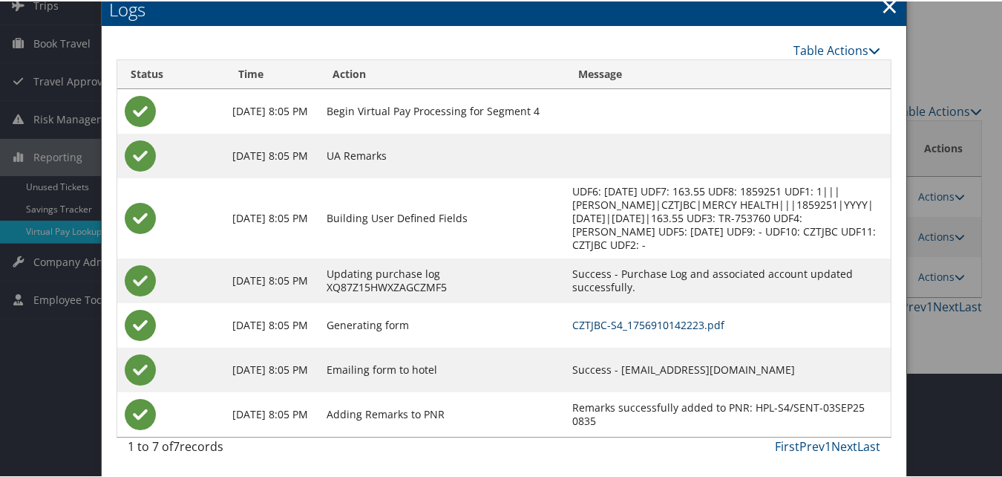
click at [634, 323] on link "CZTJBC-S4_1756910142223.pdf" at bounding box center [648, 323] width 152 height 14
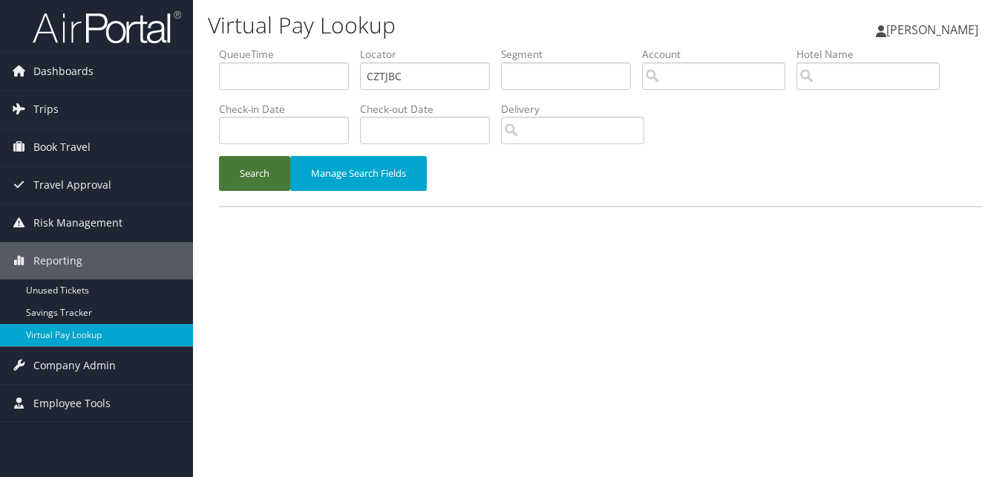
click at [246, 178] on button "Search" at bounding box center [254, 173] width 71 height 35
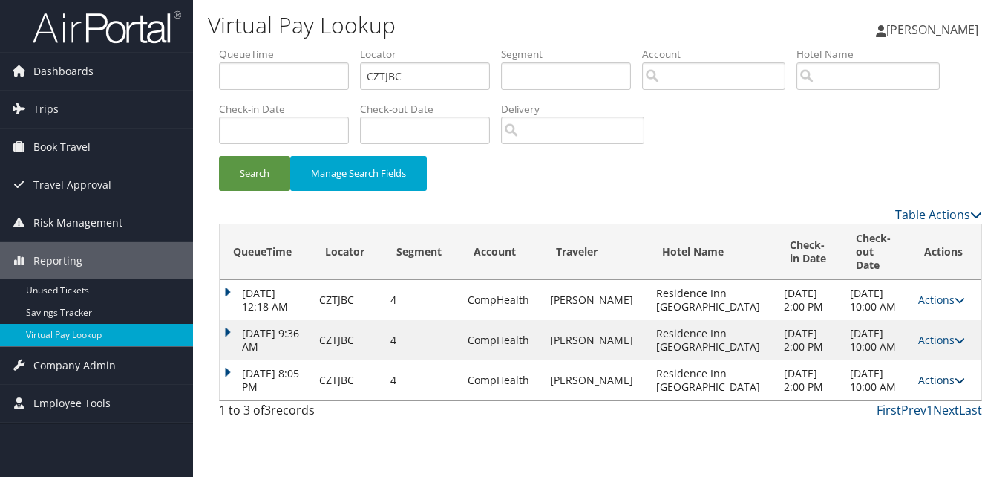
click at [961, 375] on icon at bounding box center [960, 380] width 10 height 10
click at [902, 403] on link "Logs" at bounding box center [910, 413] width 94 height 25
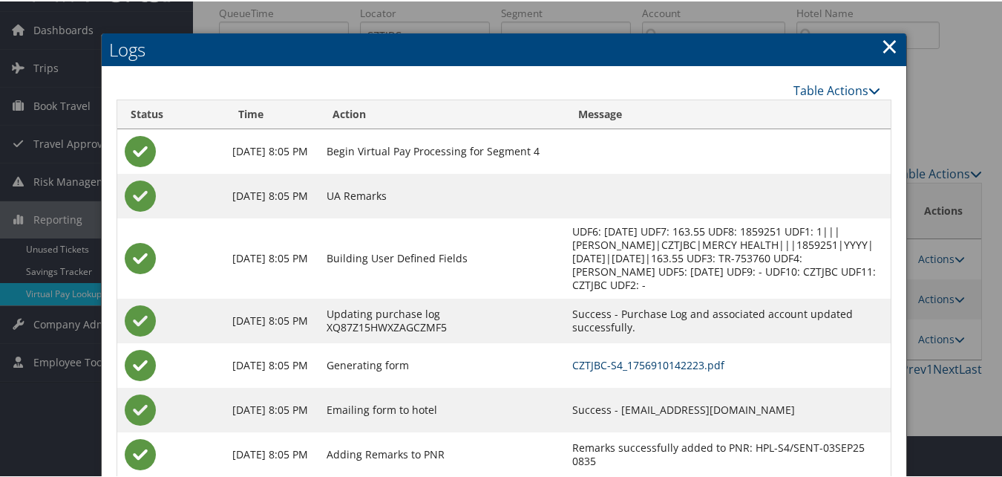
scroll to position [82, 0]
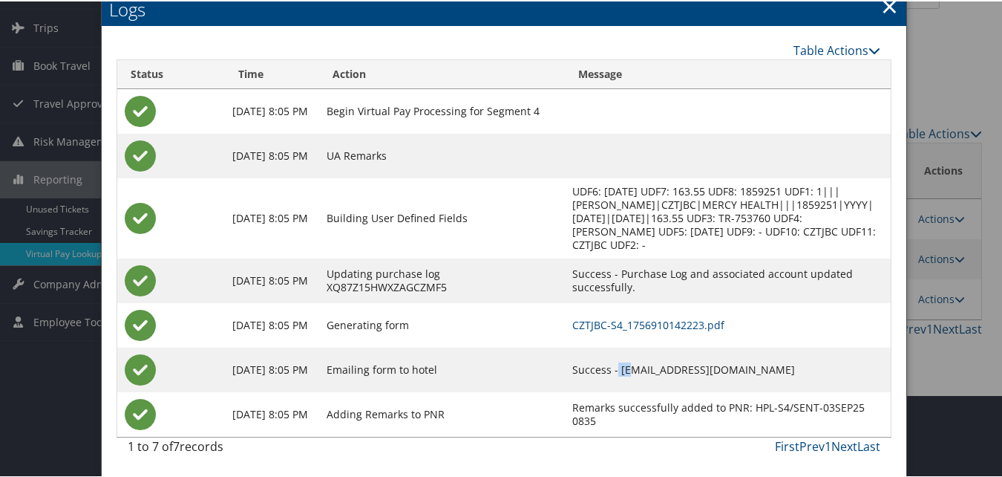
drag, startPoint x: 606, startPoint y: 367, endPoint x: 616, endPoint y: 367, distance: 10.4
click at [616, 367] on td "Success - frontoffice@residencepaducah.com" at bounding box center [728, 368] width 327 height 45
click at [614, 367] on td "Success - frontoffice@residencepaducah.com" at bounding box center [728, 368] width 327 height 45
drag, startPoint x: 609, startPoint y: 367, endPoint x: 799, endPoint y: 363, distance: 189.3
click at [799, 363] on td "Success - frontoffice@residencepaducah.com" at bounding box center [728, 368] width 327 height 45
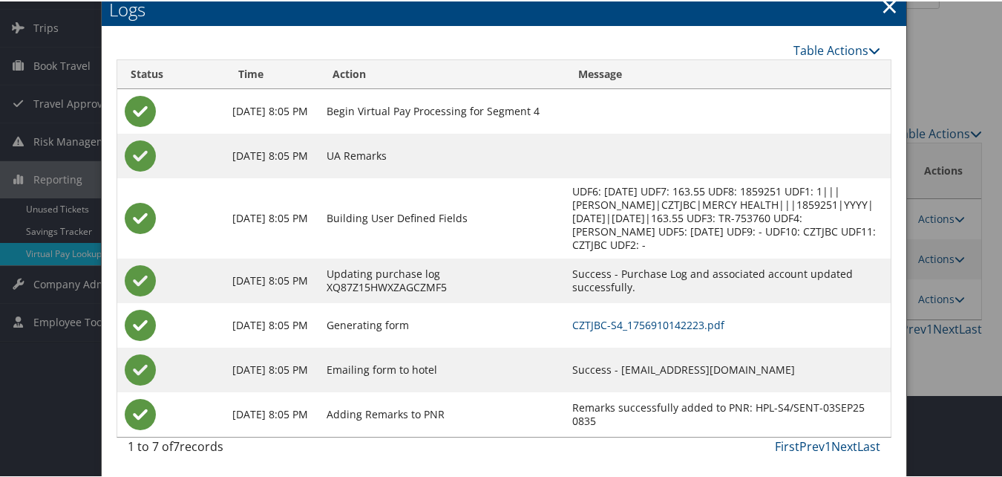
copy td "frontoffice@residencepaducah.com"
click at [619, 326] on link "CZTJBC-S4_1756910142223.pdf" at bounding box center [648, 323] width 152 height 14
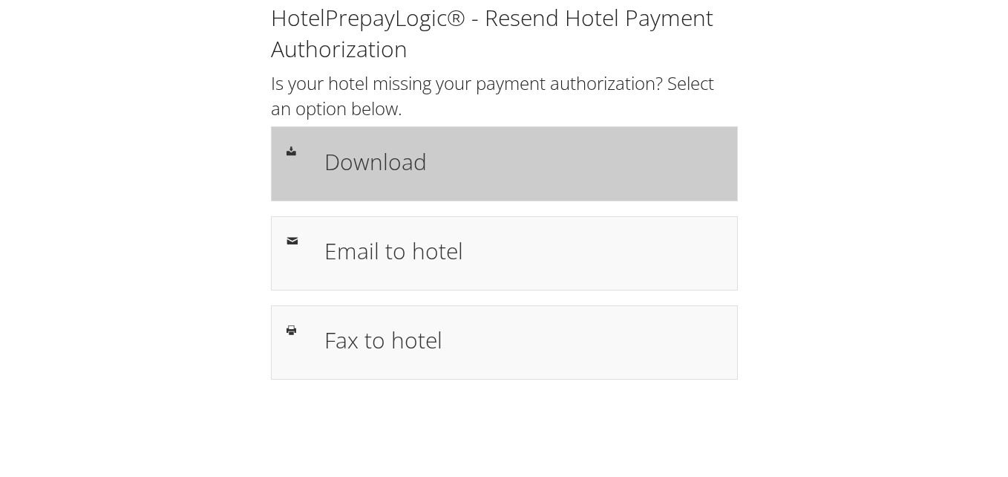
click at [390, 163] on h1 "Download" at bounding box center [523, 161] width 398 height 33
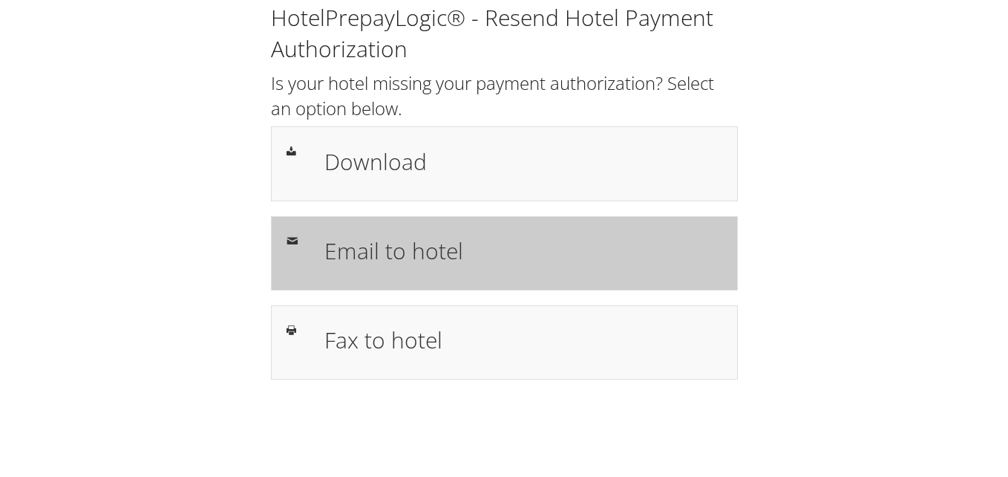
click at [373, 239] on h1 "Email to hotel" at bounding box center [523, 250] width 398 height 33
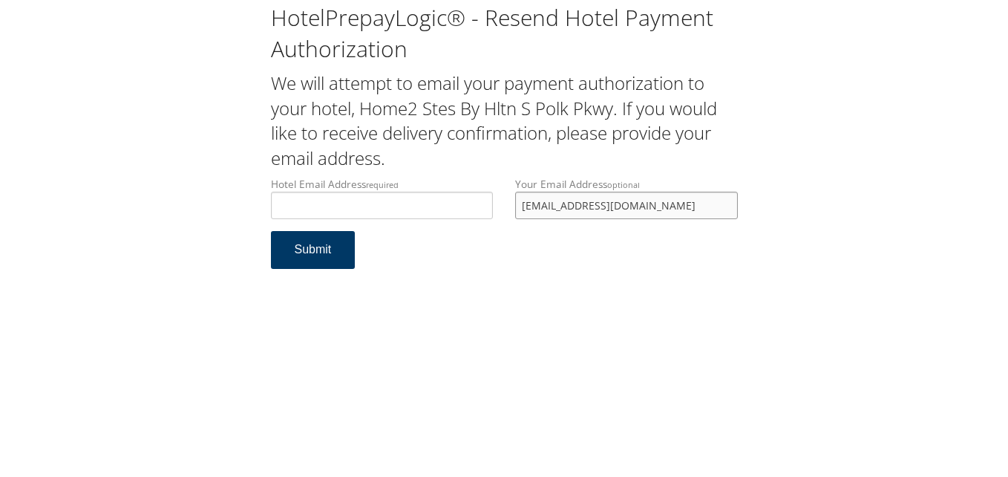
drag, startPoint x: 621, startPoint y: 211, endPoint x: 341, endPoint y: 246, distance: 282.1
click at [457, 243] on form "Hotel Email Address required Hotel email address is required Your Email Address…" at bounding box center [504, 230] width 467 height 107
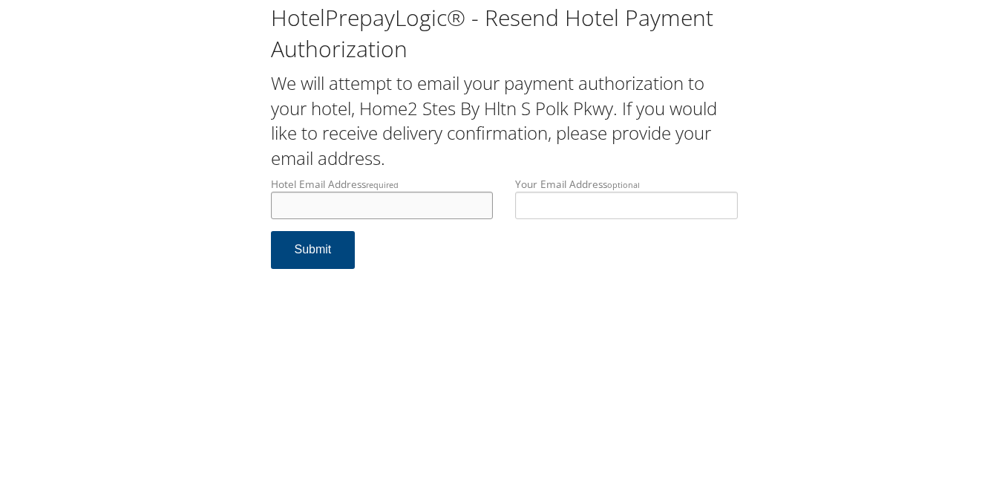
click at [314, 212] on input "Hotel Email Address required" at bounding box center [382, 205] width 223 height 27
type input "home2lakeland@gmail.com"
click at [327, 245] on button "Submit" at bounding box center [313, 250] width 85 height 38
drag, startPoint x: 418, startPoint y: 203, endPoint x: 229, endPoint y: 219, distance: 189.2
click at [229, 219] on div "HotelPrepayLogic® - Resend Hotel Payment Authorization We will attempt to email…" at bounding box center [504, 142] width 978 height 284
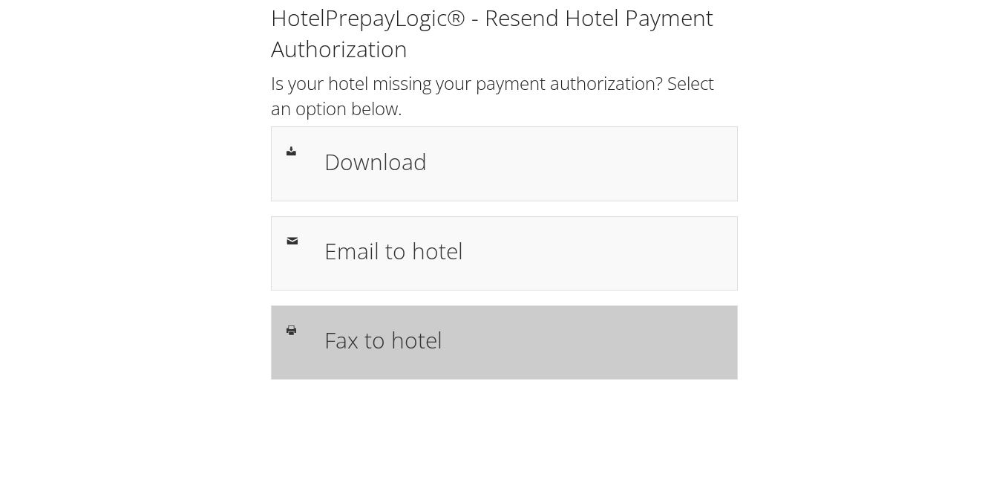
click at [406, 326] on h1 "Fax to hotel" at bounding box center [523, 339] width 398 height 33
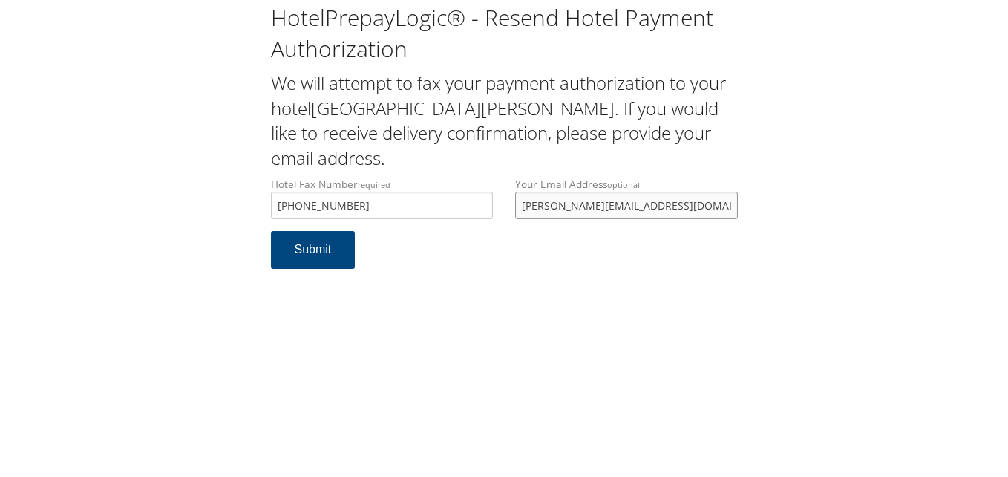
drag, startPoint x: 653, startPoint y: 209, endPoint x: 356, endPoint y: 220, distance: 297.9
click at [369, 220] on div "Hotel Fax Number required +1 (253) 470-3422 Hotel fax number is required Your E…" at bounding box center [504, 204] width 489 height 54
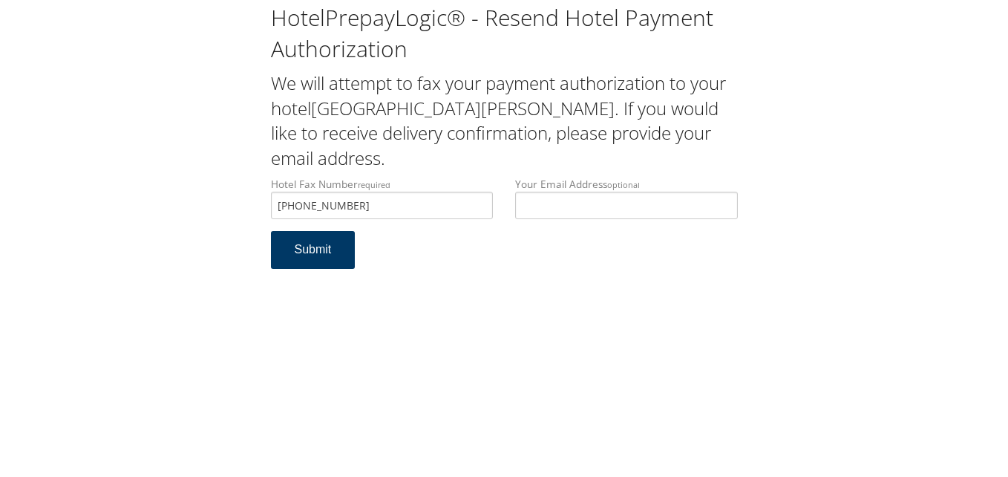
click at [317, 259] on button "Submit" at bounding box center [313, 250] width 85 height 38
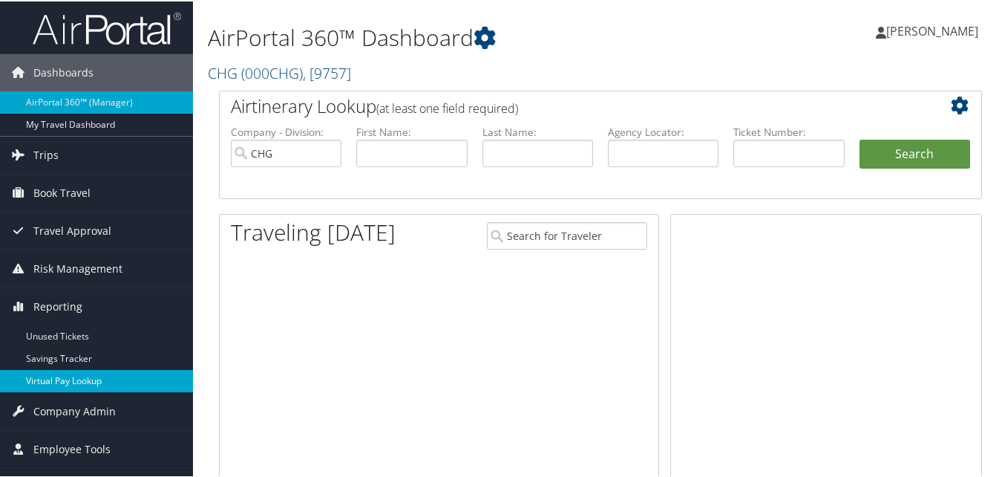
click at [59, 379] on link "Virtual Pay Lookup" at bounding box center [96, 379] width 193 height 22
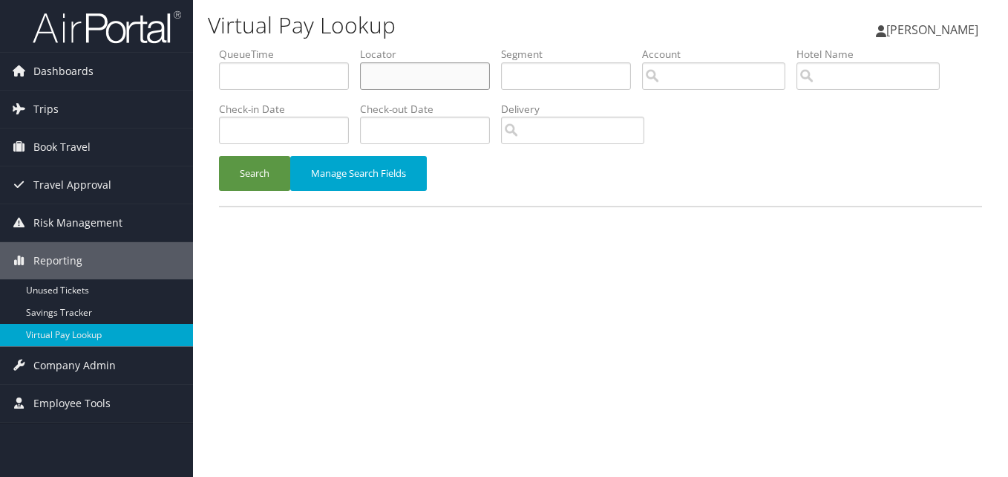
drag, startPoint x: 384, startPoint y: 80, endPoint x: 364, endPoint y: 85, distance: 19.8
click at [382, 81] on input "text" at bounding box center [425, 75] width 130 height 27
paste input "QXGYDC"
type input "QXGYDC"
click at [252, 160] on button "Search" at bounding box center [254, 173] width 71 height 35
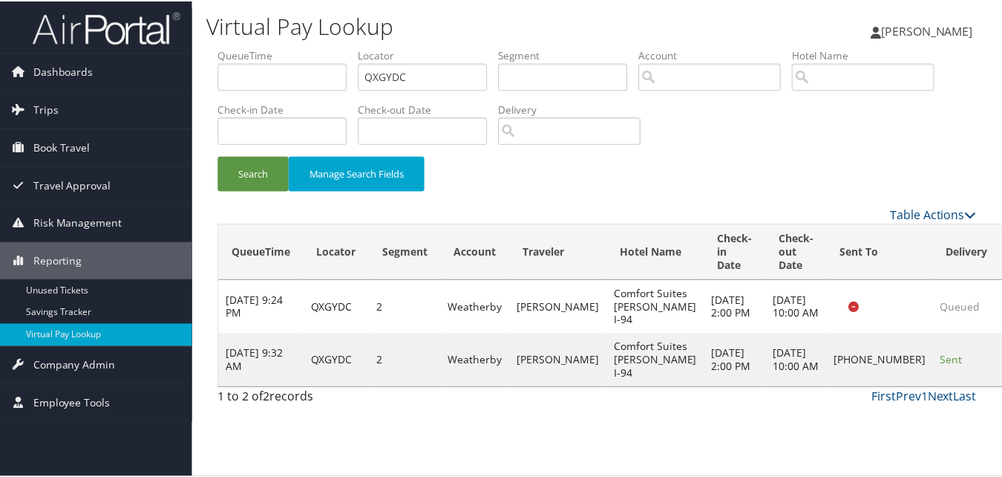
scroll to position [14, 0]
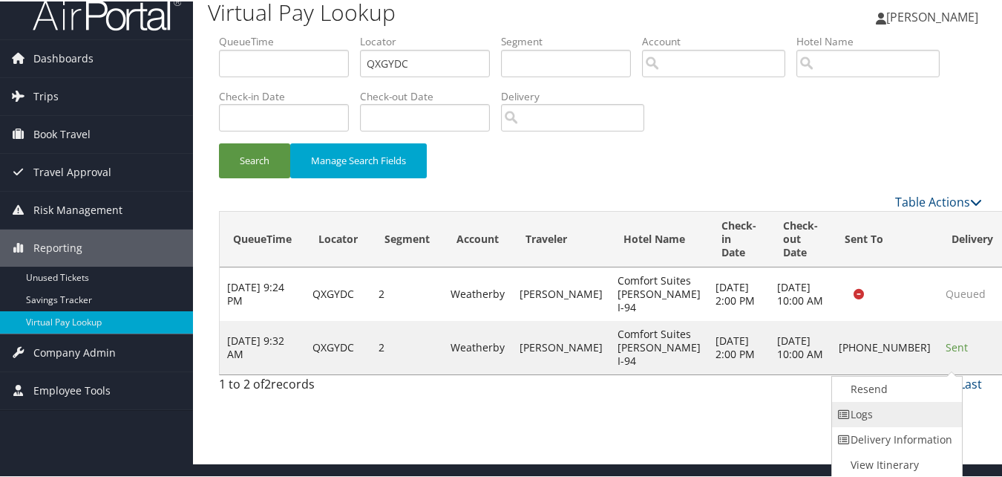
click at [894, 417] on link "Logs" at bounding box center [895, 412] width 127 height 25
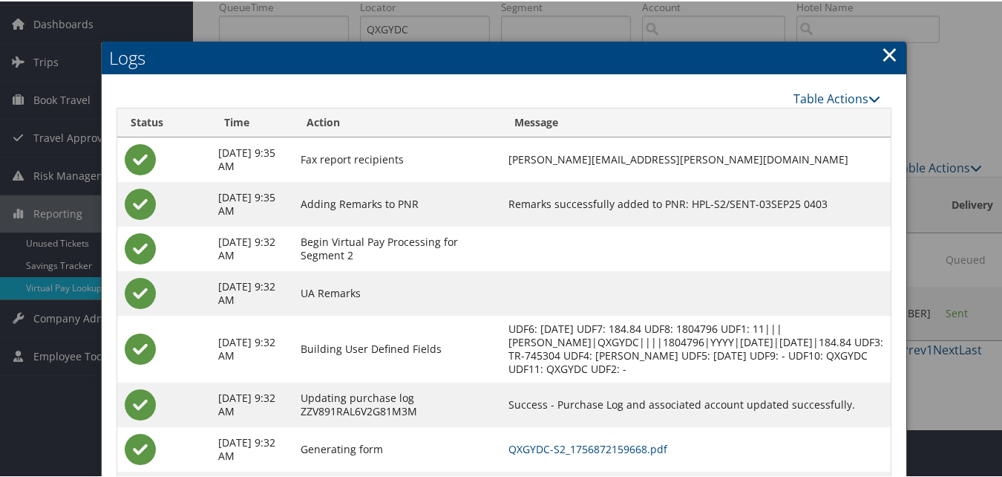
scroll to position [74, 0]
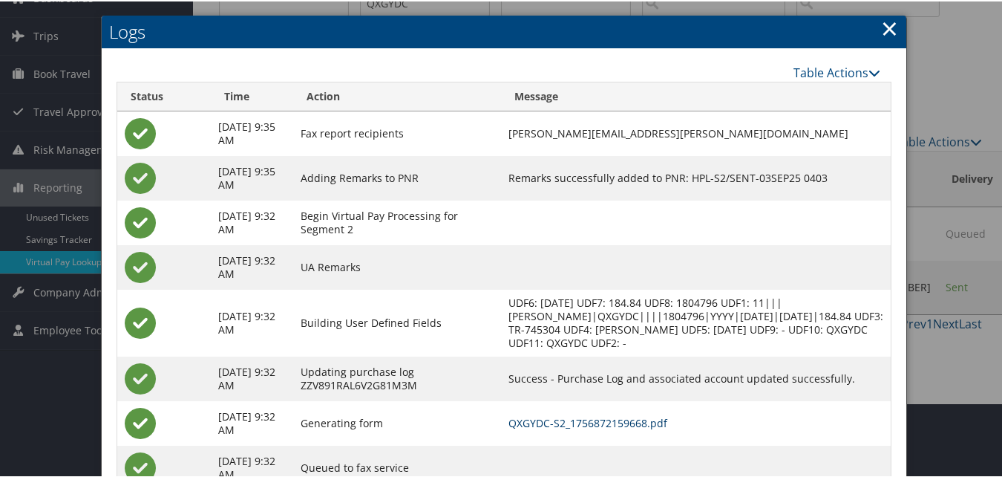
click at [601, 422] on link "QXGYDC-S2_1756872159668.pdf" at bounding box center [587, 421] width 159 height 14
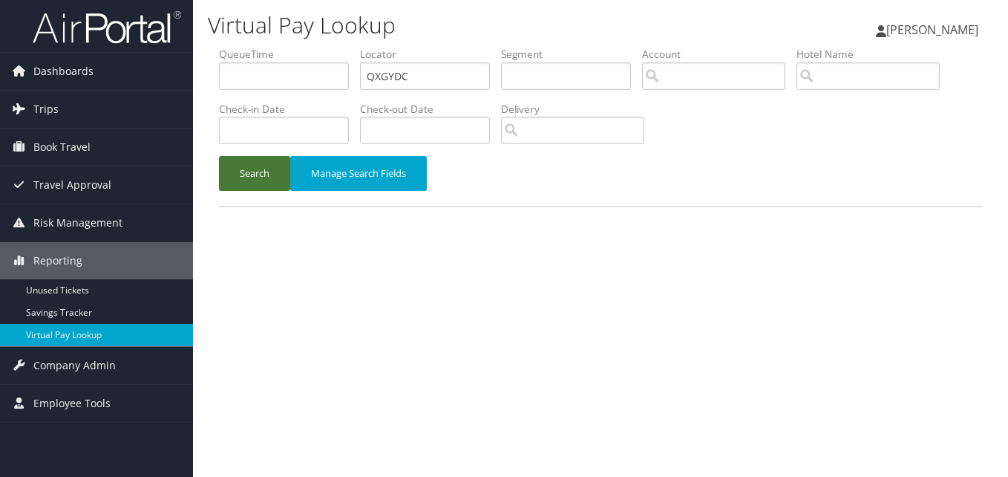
click at [252, 175] on button "Search" at bounding box center [254, 173] width 71 height 35
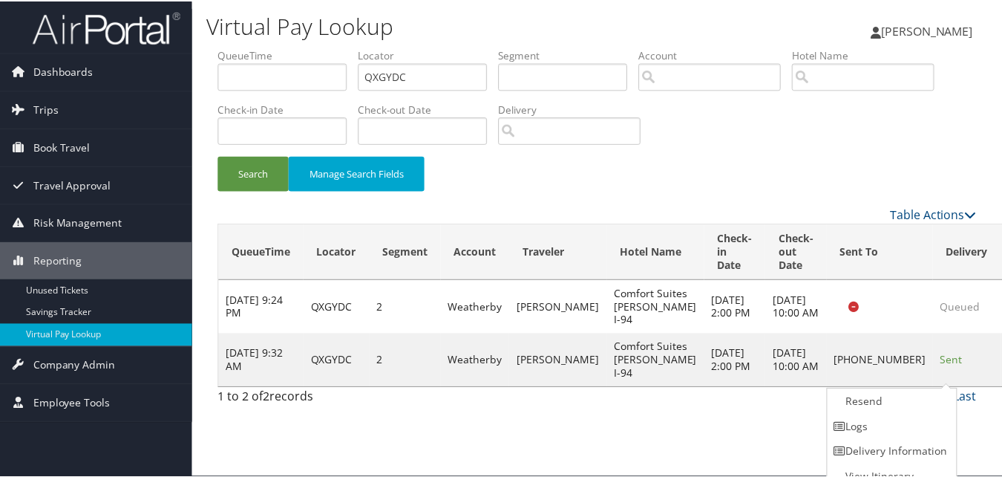
scroll to position [14, 0]
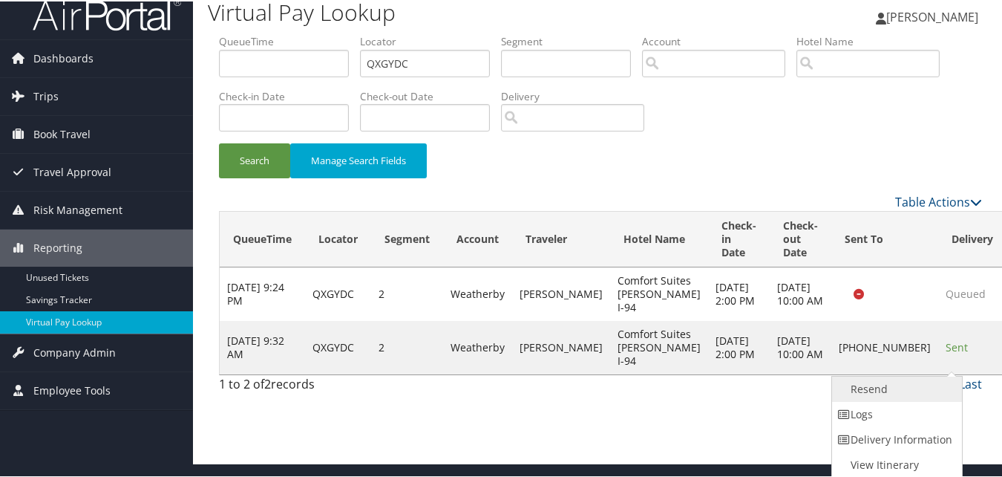
click at [897, 394] on link "Resend" at bounding box center [895, 387] width 127 height 25
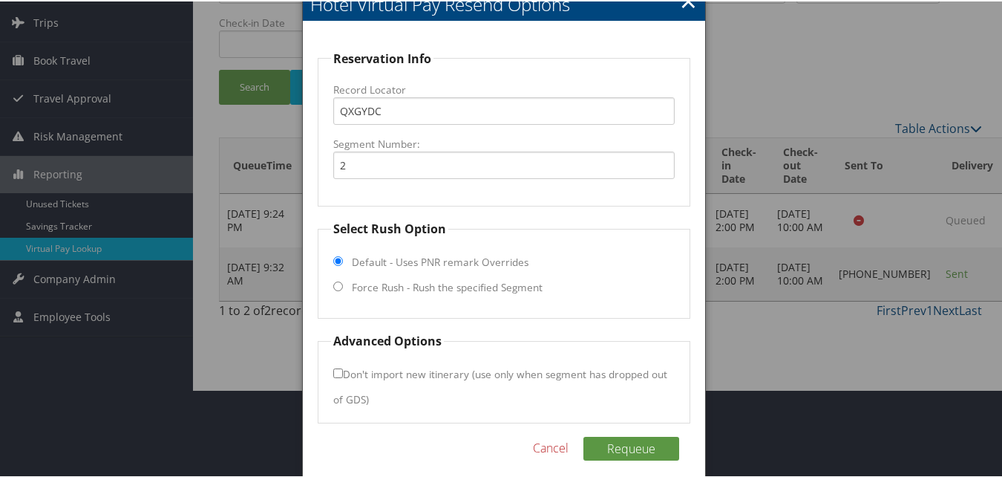
scroll to position [100, 0]
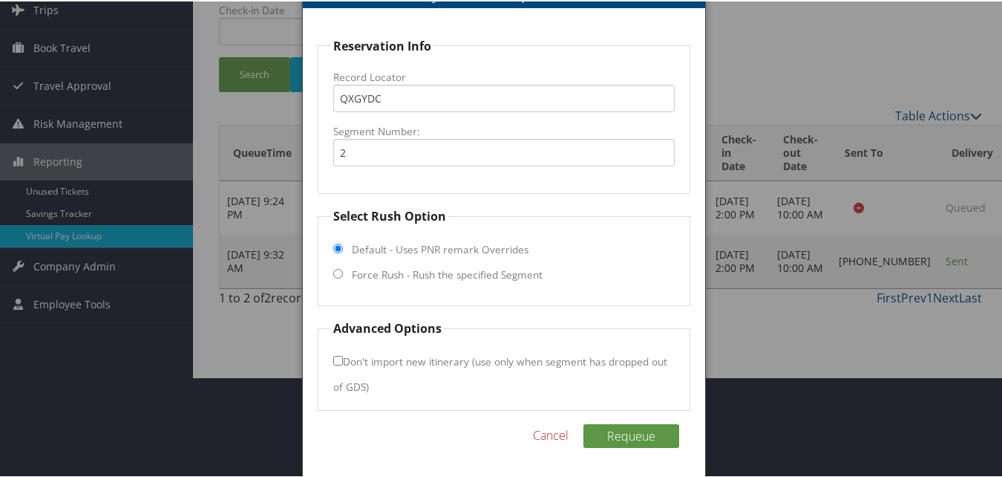
click at [369, 276] on label "Force Rush - Rush the specified Segment" at bounding box center [447, 273] width 191 height 15
click at [343, 276] on input "Force Rush - Rush the specified Segment" at bounding box center [338, 272] width 10 height 10
radio input "true"
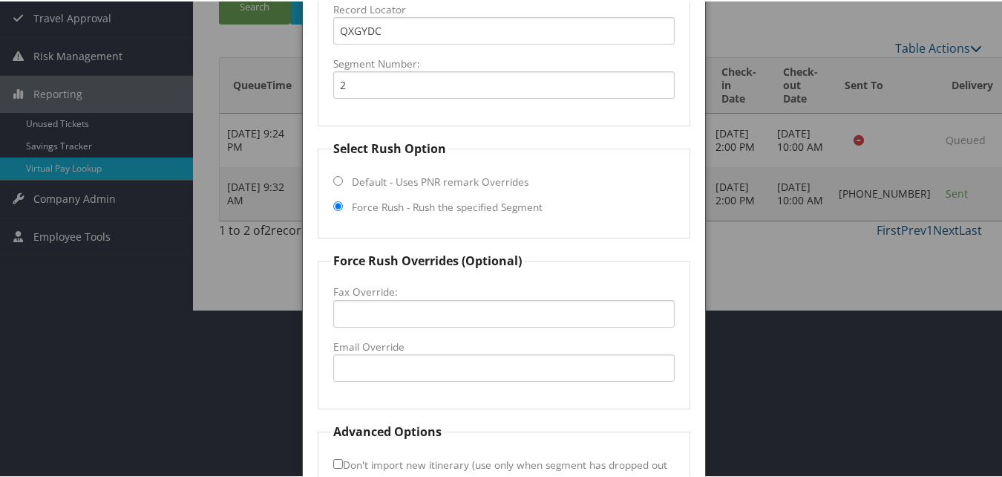
scroll to position [249, 0]
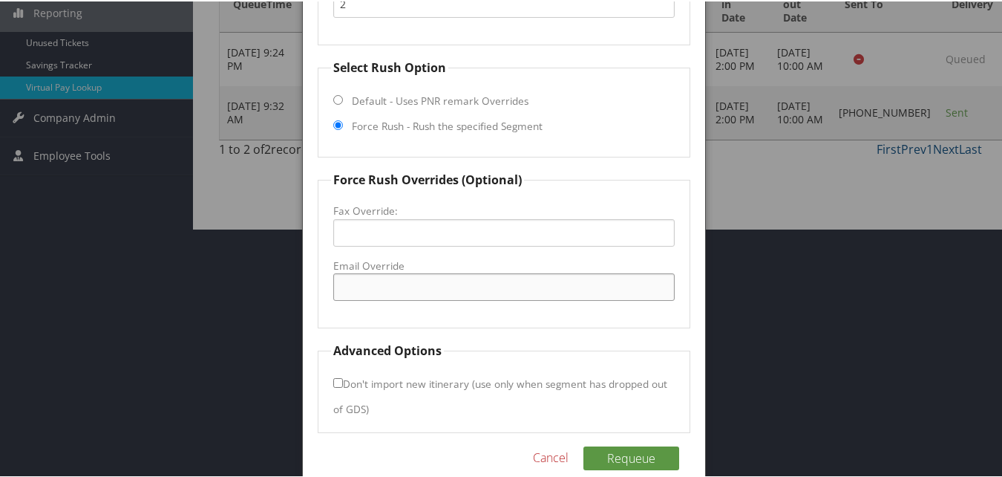
click at [404, 294] on input "Email Override" at bounding box center [503, 285] width 341 height 27
type input "hudsonwicomfortsuites@gmail.com"
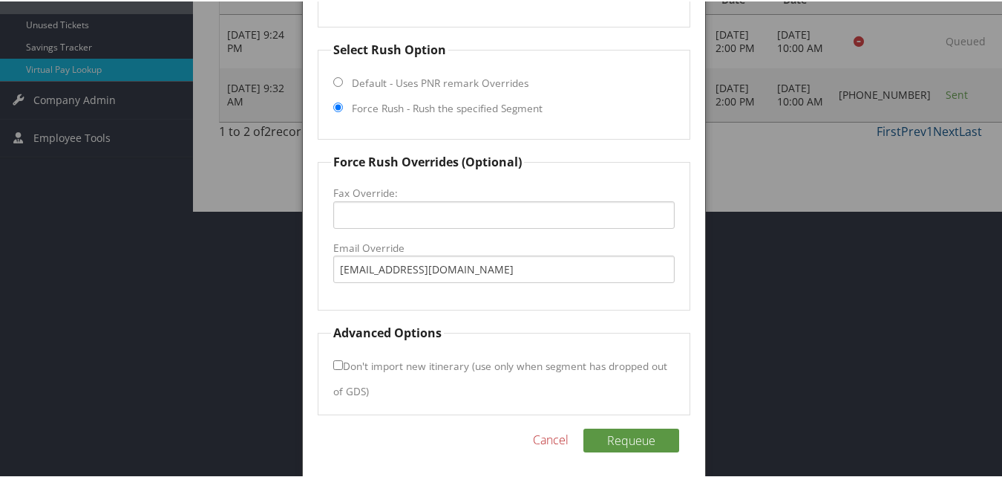
scroll to position [271, 0]
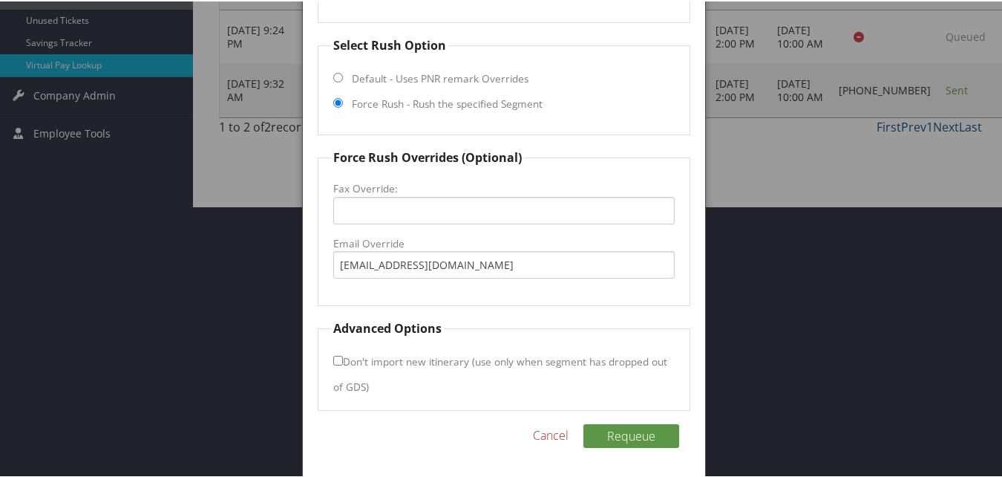
click at [336, 356] on input "Don't import new itinerary (use only when segment has dropped out of GDS)" at bounding box center [338, 359] width 10 height 10
checkbox input "true"
click at [603, 434] on button "Requeue" at bounding box center [631, 434] width 96 height 24
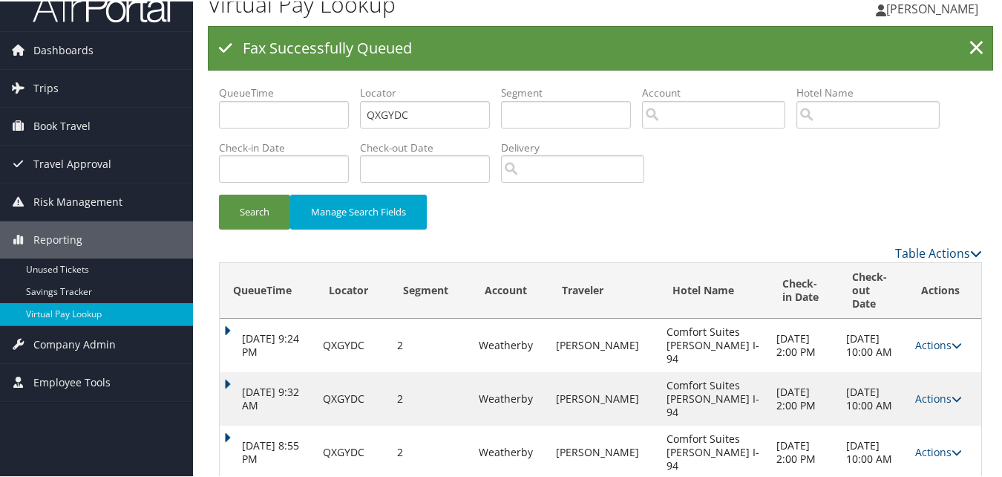
scroll to position [16, 0]
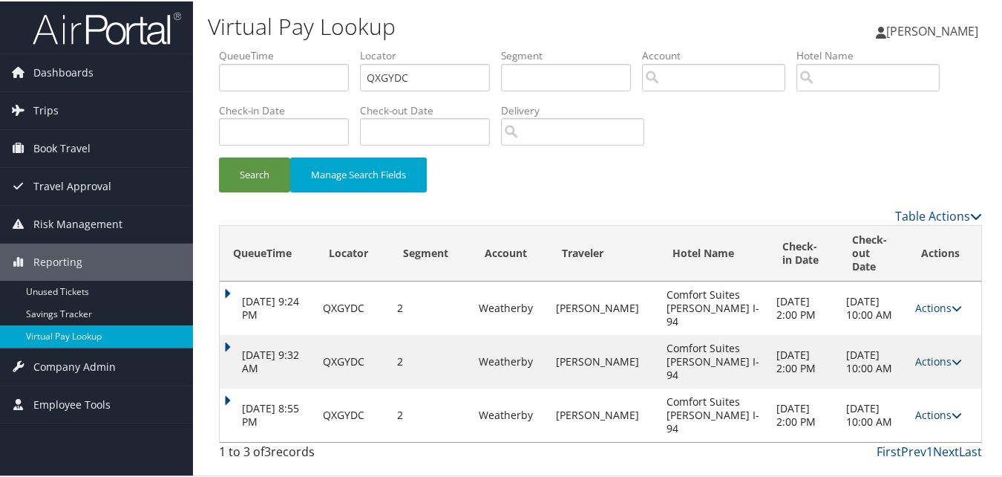
click at [936, 414] on link "Actions" at bounding box center [938, 413] width 47 height 14
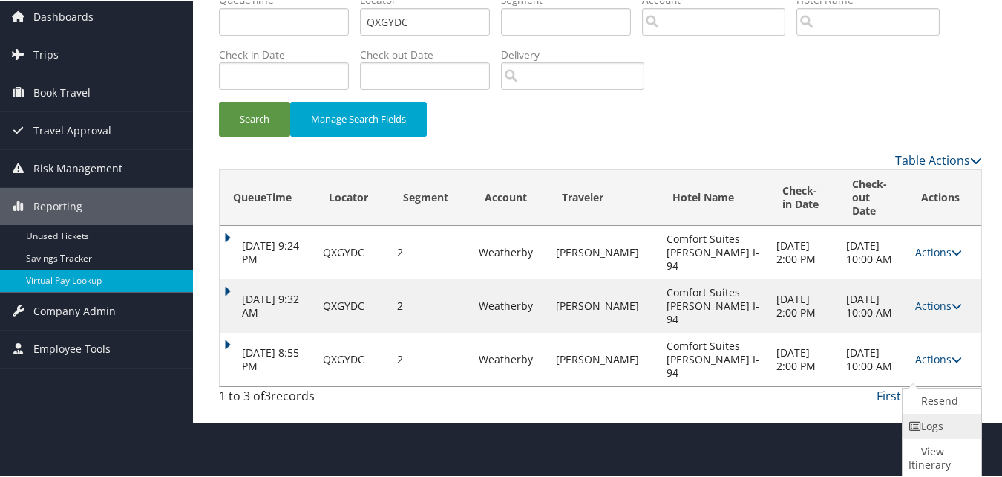
click at [929, 422] on link "Logs" at bounding box center [940, 424] width 75 height 25
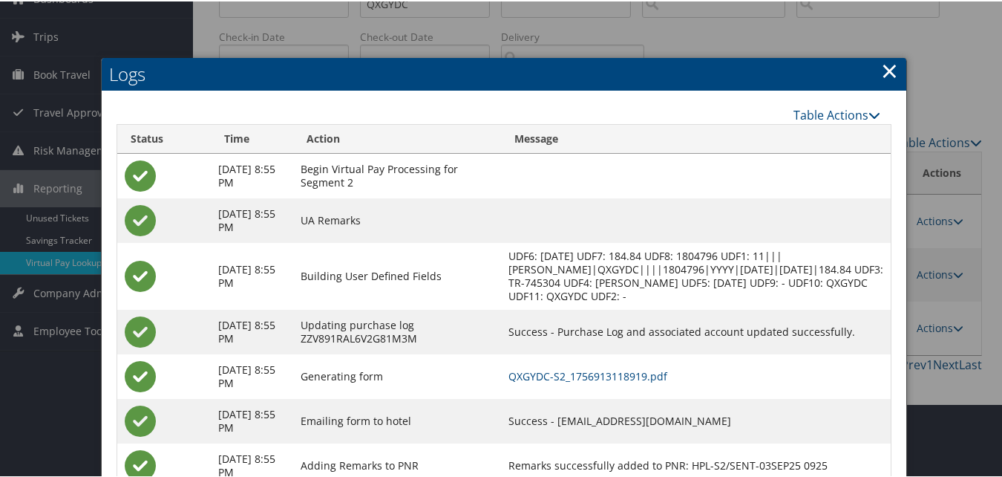
scroll to position [74, 0]
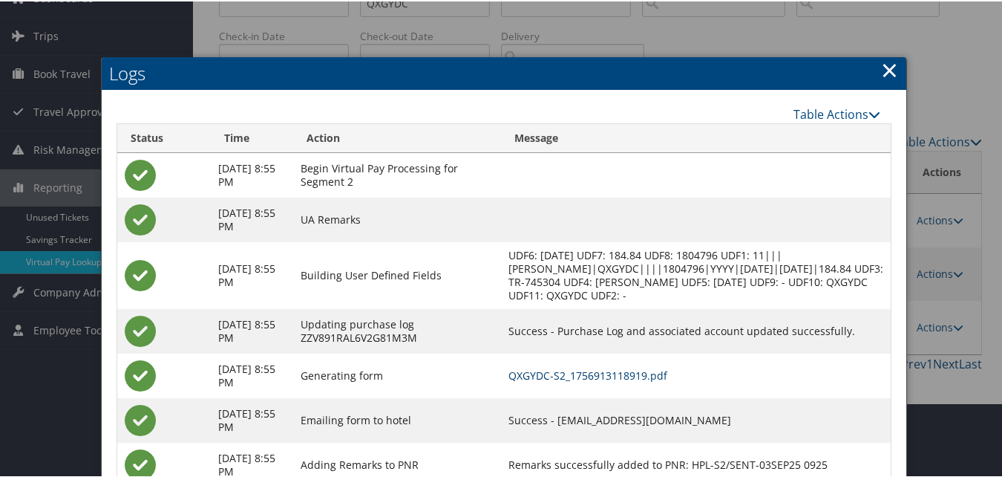
click at [621, 370] on link "QXGYDC-S2_1756913118919.pdf" at bounding box center [587, 374] width 159 height 14
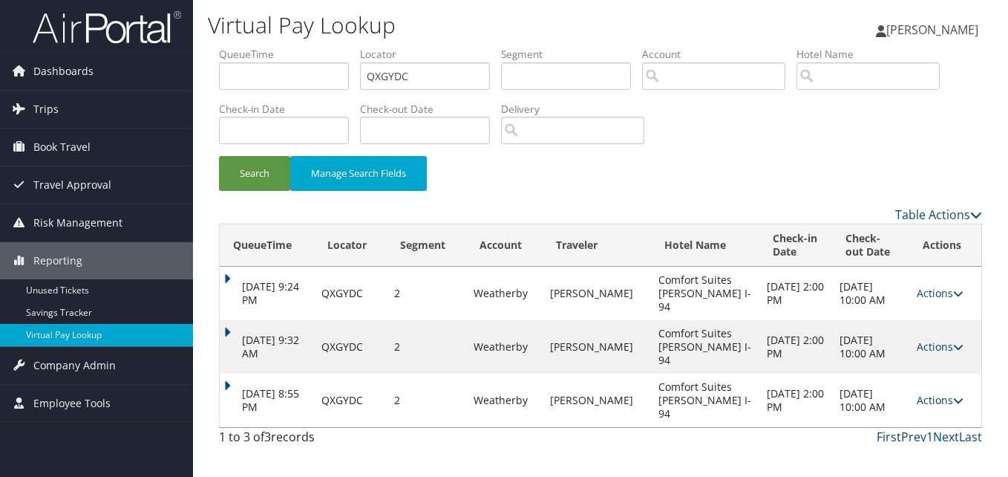
click at [940, 393] on link "Actions" at bounding box center [940, 400] width 47 height 14
click at [905, 407] on link "Logs" at bounding box center [910, 413] width 94 height 25
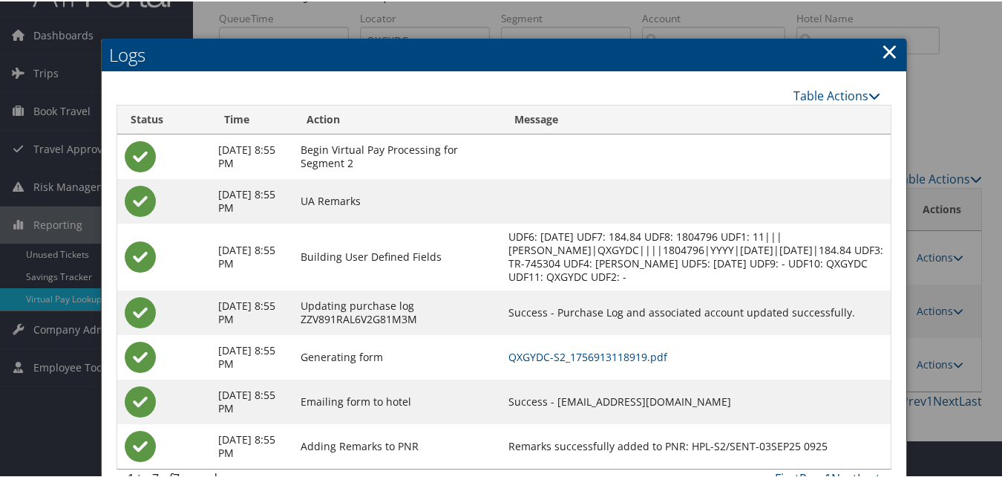
scroll to position [69, 0]
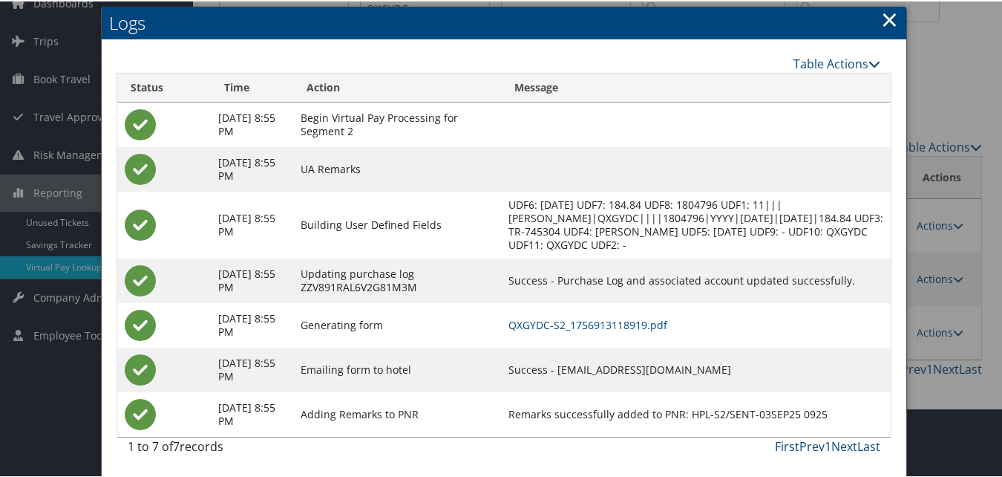
drag, startPoint x: 603, startPoint y: 370, endPoint x: 780, endPoint y: 375, distance: 176.7
click at [780, 375] on td "Success - hudsonwicomfortsuites@gmail.com" at bounding box center [696, 368] width 390 height 45
copy td "hudsonwicomfortsuites@gmail.com"
click at [881, 19] on link "×" at bounding box center [889, 18] width 17 height 30
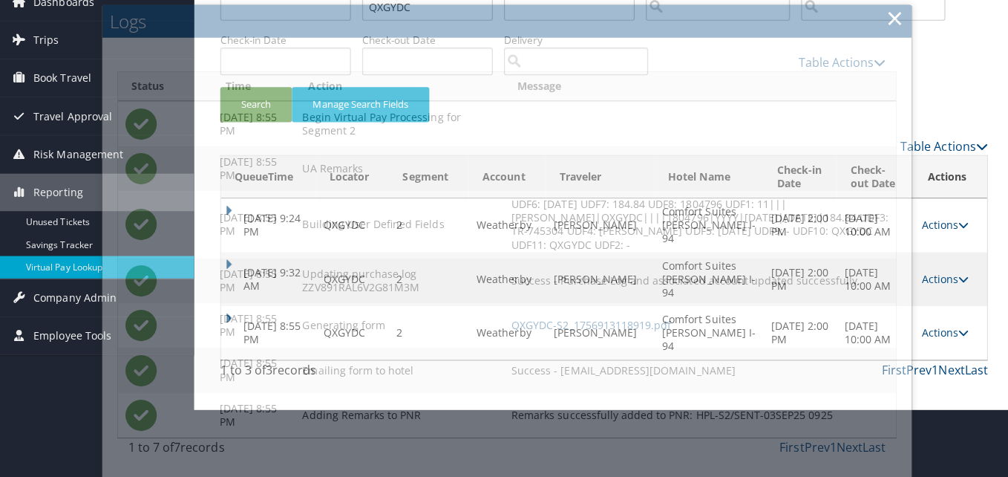
scroll to position [0, 0]
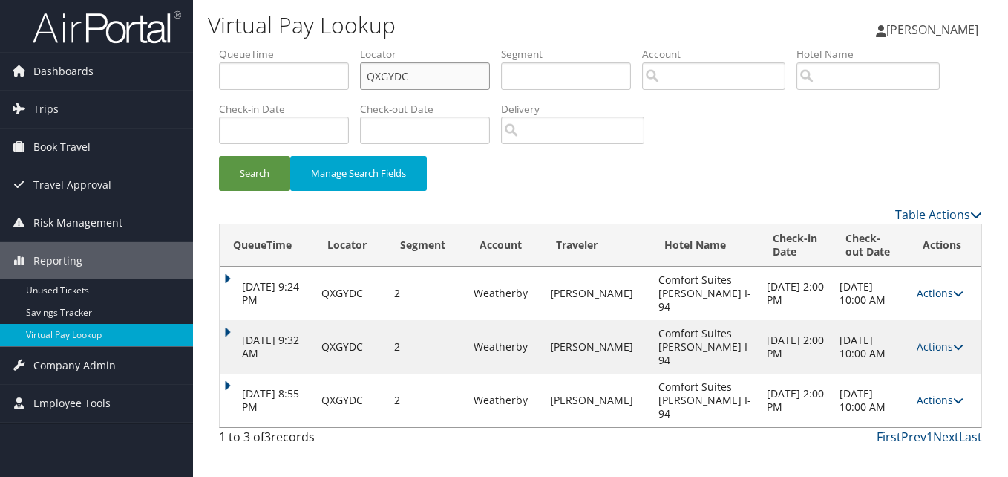
drag, startPoint x: 425, startPoint y: 87, endPoint x: 321, endPoint y: 109, distance: 106.3
click at [325, 47] on ul "QueueTime Locator QXGYDC Segment Account Traveler Hotel Name Check-in Date Chec…" at bounding box center [600, 47] width 763 height 0
paste input "UDATM"
type input "UDATMC"
click at [259, 174] on button "Search" at bounding box center [254, 173] width 71 height 35
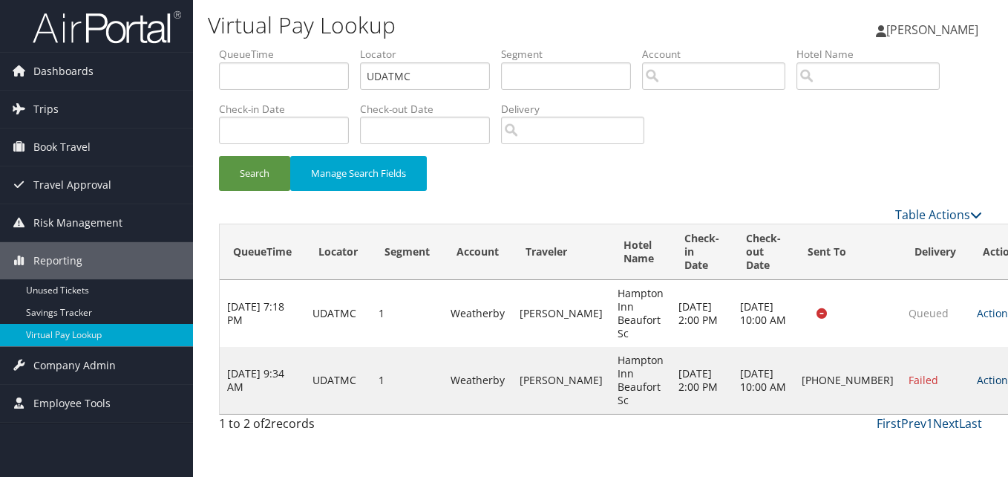
click at [977, 373] on link "Actions" at bounding box center [1000, 380] width 47 height 14
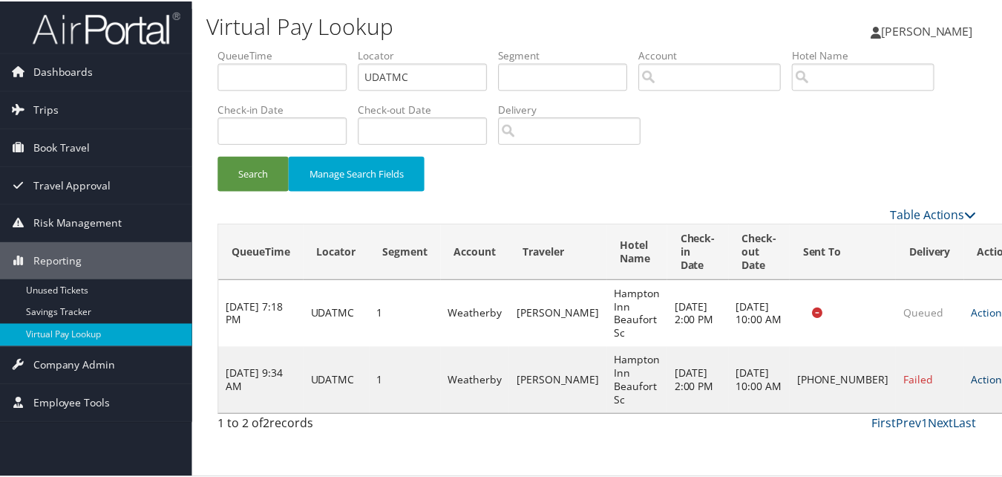
scroll to position [1, 0]
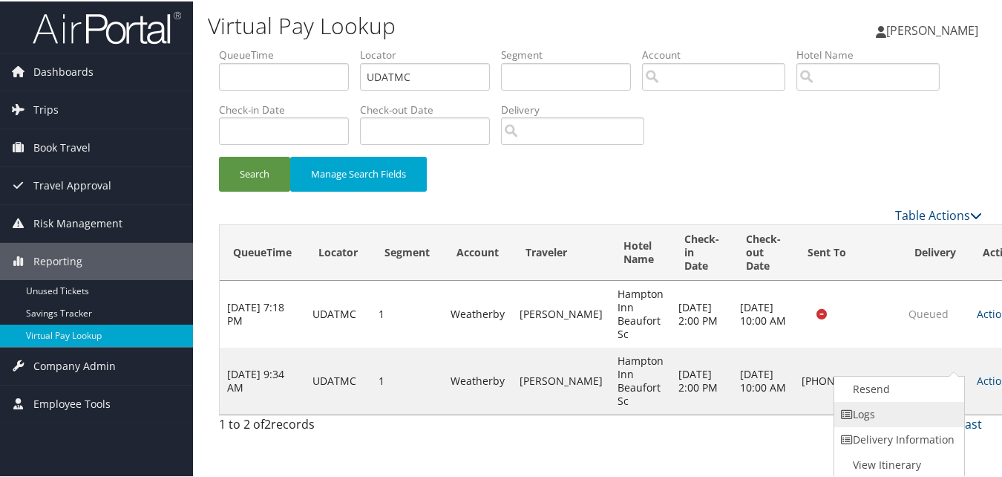
click at [860, 409] on link "Logs" at bounding box center [897, 412] width 127 height 25
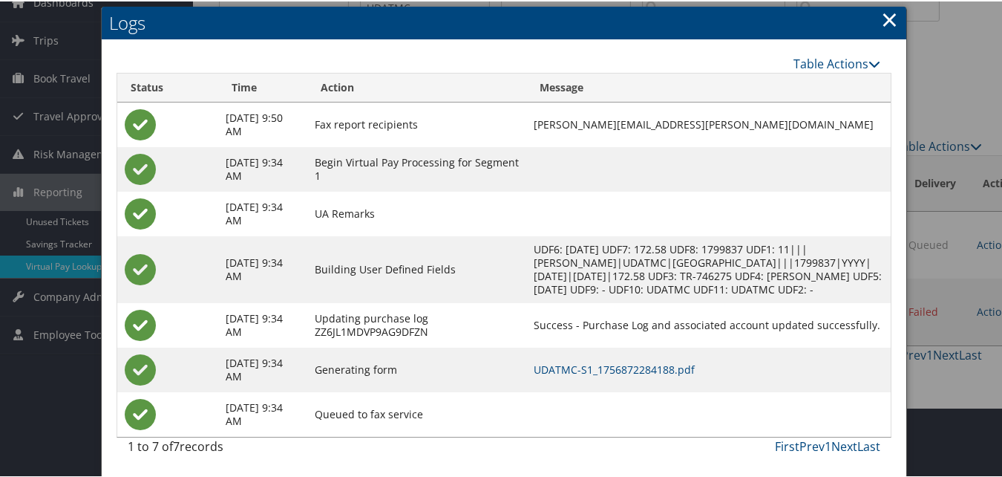
scroll to position [83, 0]
click at [633, 366] on link "UDATMC-S1_1756872284188.pdf" at bounding box center [614, 368] width 161 height 14
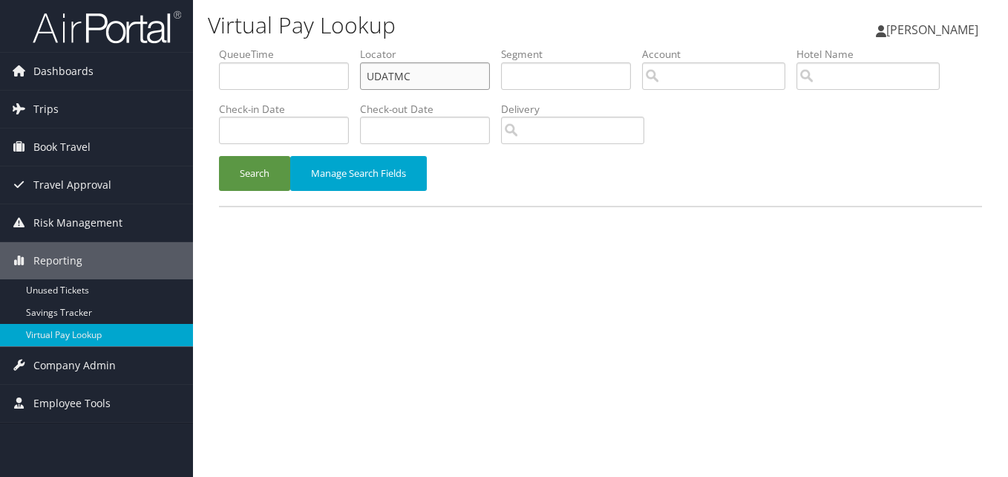
drag, startPoint x: 439, startPoint y: 82, endPoint x: 239, endPoint y: 128, distance: 205.1
click at [239, 47] on ul "QueueTime Locator UDATMC Segment Account Traveler Hotel Name Check-in Date Chec…" at bounding box center [600, 47] width 763 height 0
paste input "FUHVZY"
drag, startPoint x: 256, startPoint y: 186, endPoint x: 304, endPoint y: 196, distance: 48.6
click at [257, 186] on button "Search" at bounding box center [254, 173] width 71 height 35
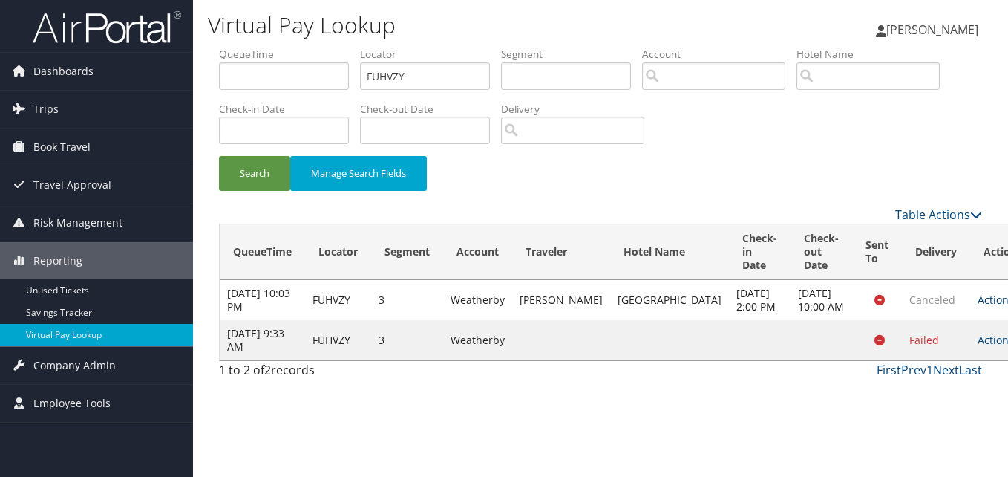
click at [1007, 305] on icon at bounding box center [1019, 300] width 10 height 10
drag, startPoint x: 387, startPoint y: 88, endPoint x: 307, endPoint y: 89, distance: 80.9
click at [315, 47] on ul "QueueTime Locator FUHVZY Segment Account Traveler Hotel Name Check-in Date Chec…" at bounding box center [600, 47] width 763 height 0
paste input "IAGGK"
type input "IAGGKY"
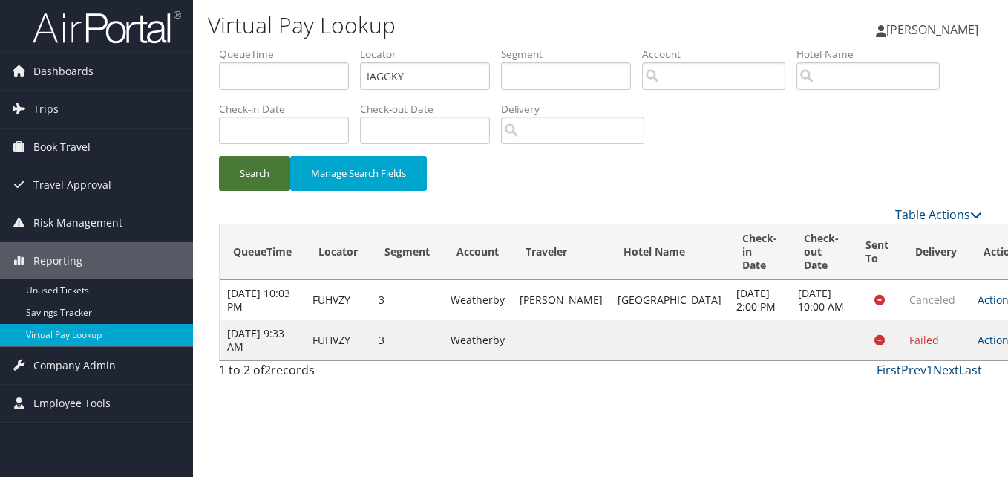
click at [267, 183] on button "Search" at bounding box center [254, 173] width 71 height 35
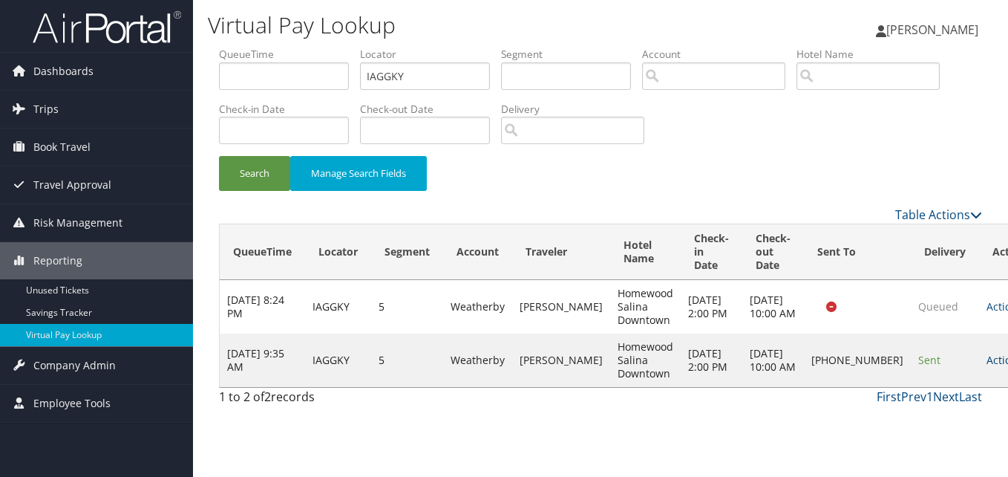
click at [1007, 365] on icon at bounding box center [1028, 360] width 10 height 10
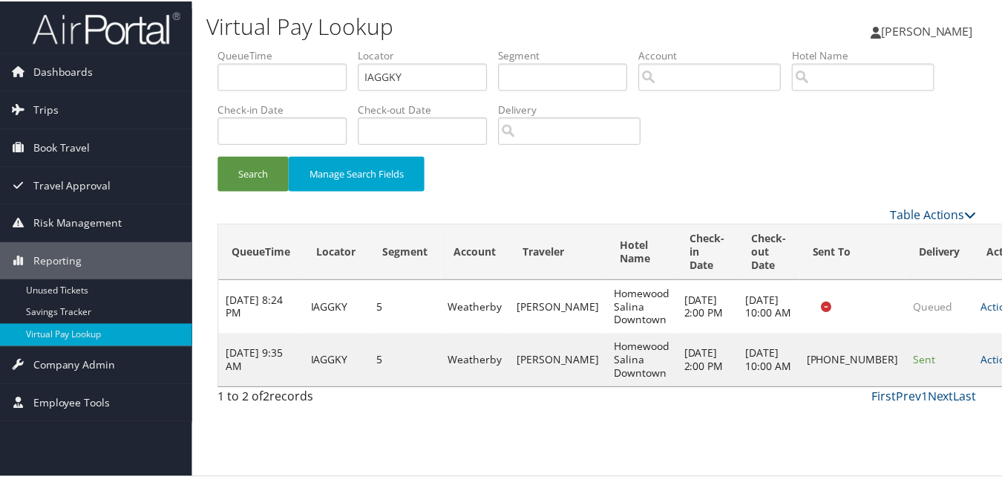
scroll to position [1, 0]
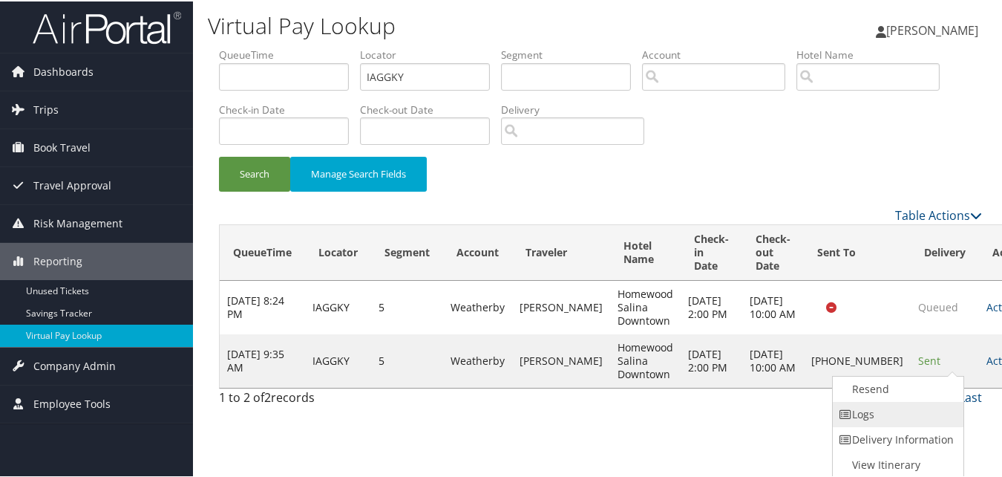
click at [879, 412] on link "Logs" at bounding box center [896, 412] width 127 height 25
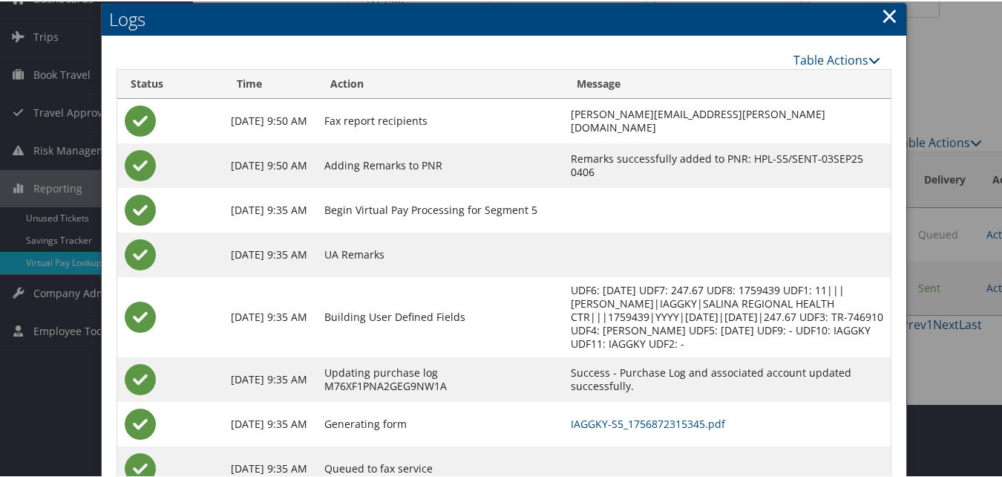
scroll to position [74, 0]
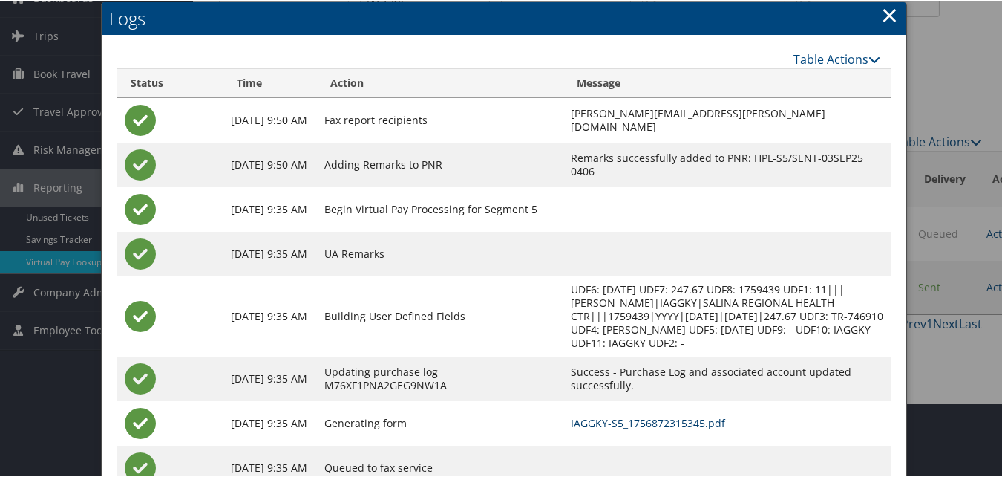
click at [661, 421] on link "IAGGKY-S5_1756872315345.pdf" at bounding box center [648, 421] width 154 height 14
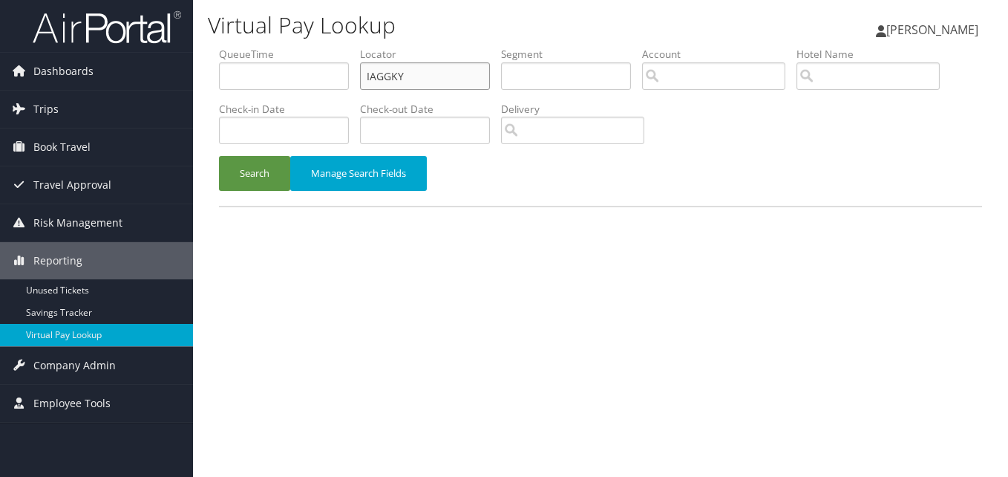
drag, startPoint x: 431, startPoint y: 84, endPoint x: 264, endPoint y: 103, distance: 168.1
click at [269, 47] on ul "QueueTime Locator IAGGKY Segment Account Traveler Hotel Name Check-in Date Chec…" at bounding box center [600, 47] width 763 height 0
paste input "UYFUGE"
type input "UYFUGE"
click at [271, 172] on button "Search" at bounding box center [254, 173] width 71 height 35
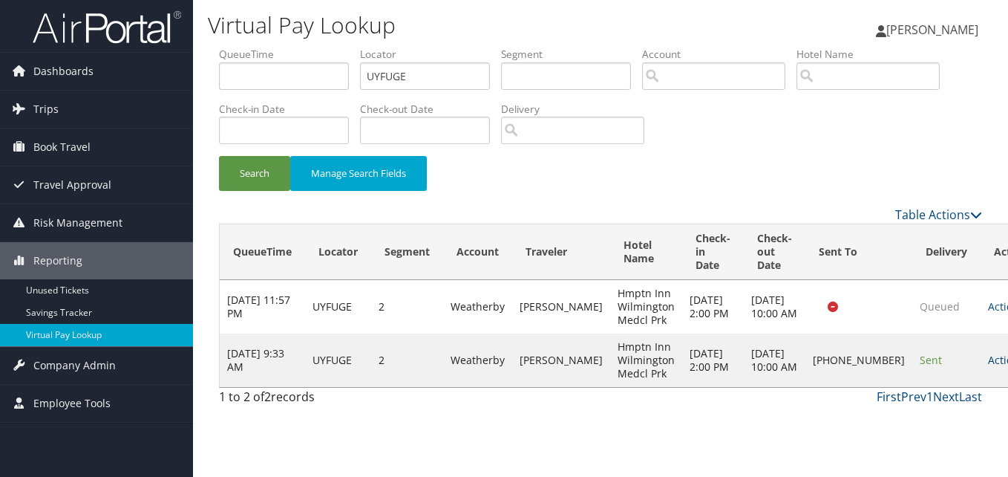
click at [988, 366] on link "Actions" at bounding box center [1011, 360] width 47 height 14
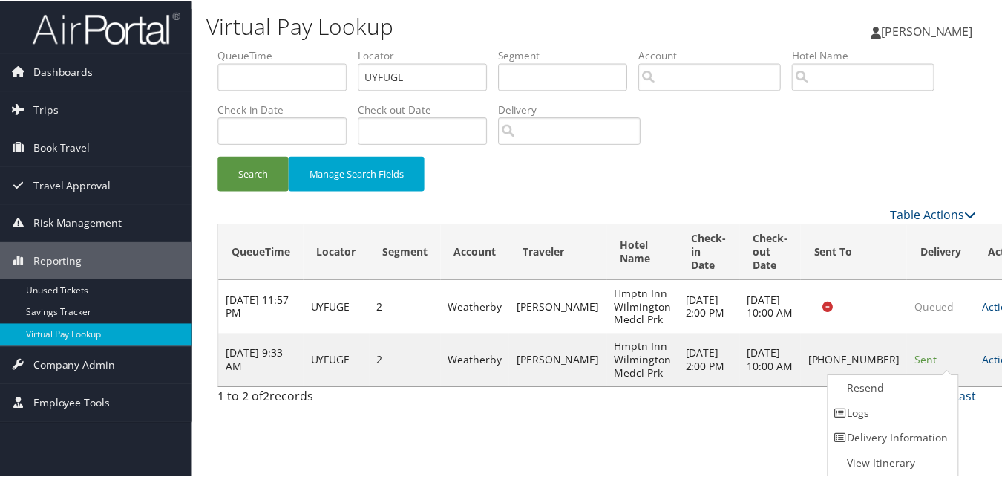
scroll to position [1, 0]
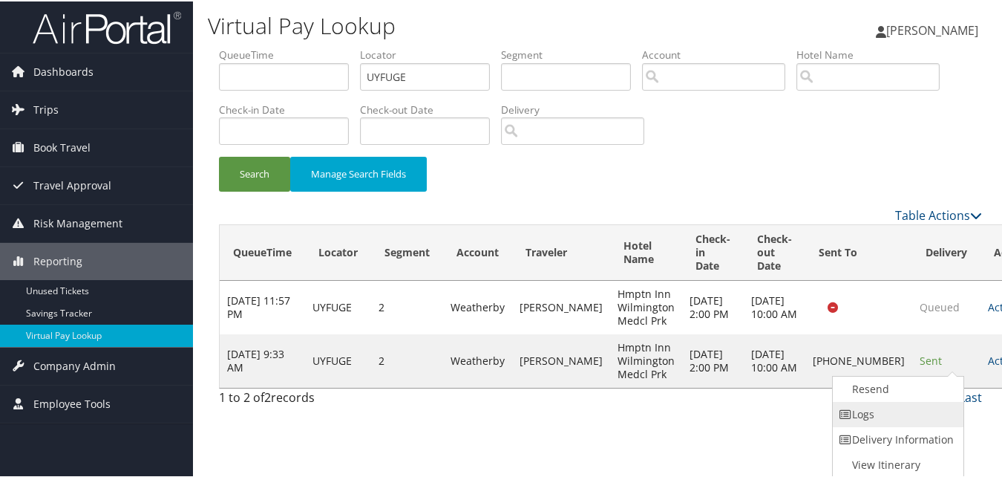
click at [894, 405] on link "Logs" at bounding box center [896, 412] width 127 height 25
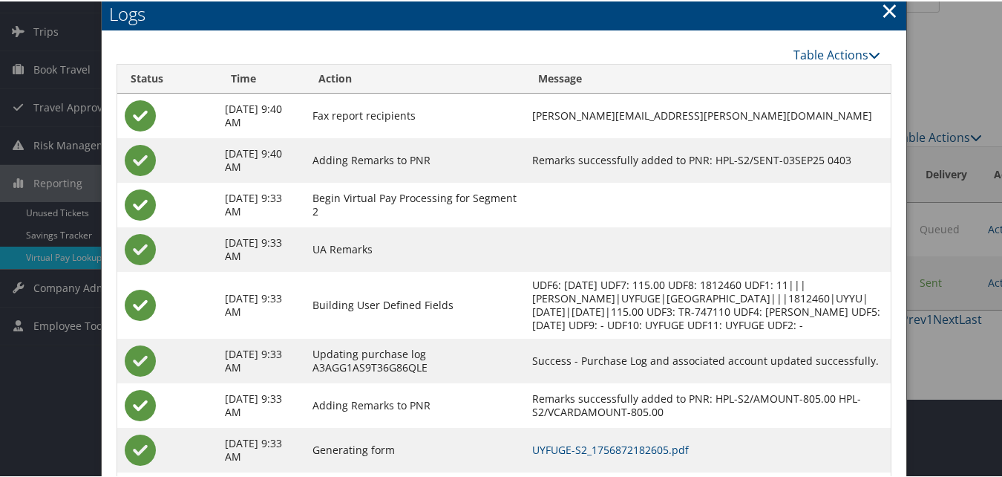
scroll to position [172, 0]
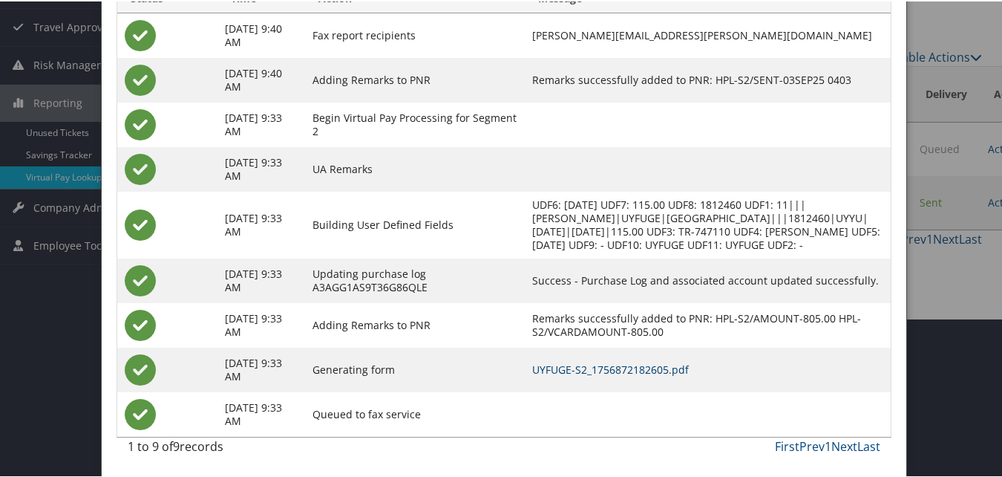
click at [582, 370] on link "UYFUGE-S2_1756872182605.pdf" at bounding box center [610, 368] width 157 height 14
